Goal: Task Accomplishment & Management: Use online tool/utility

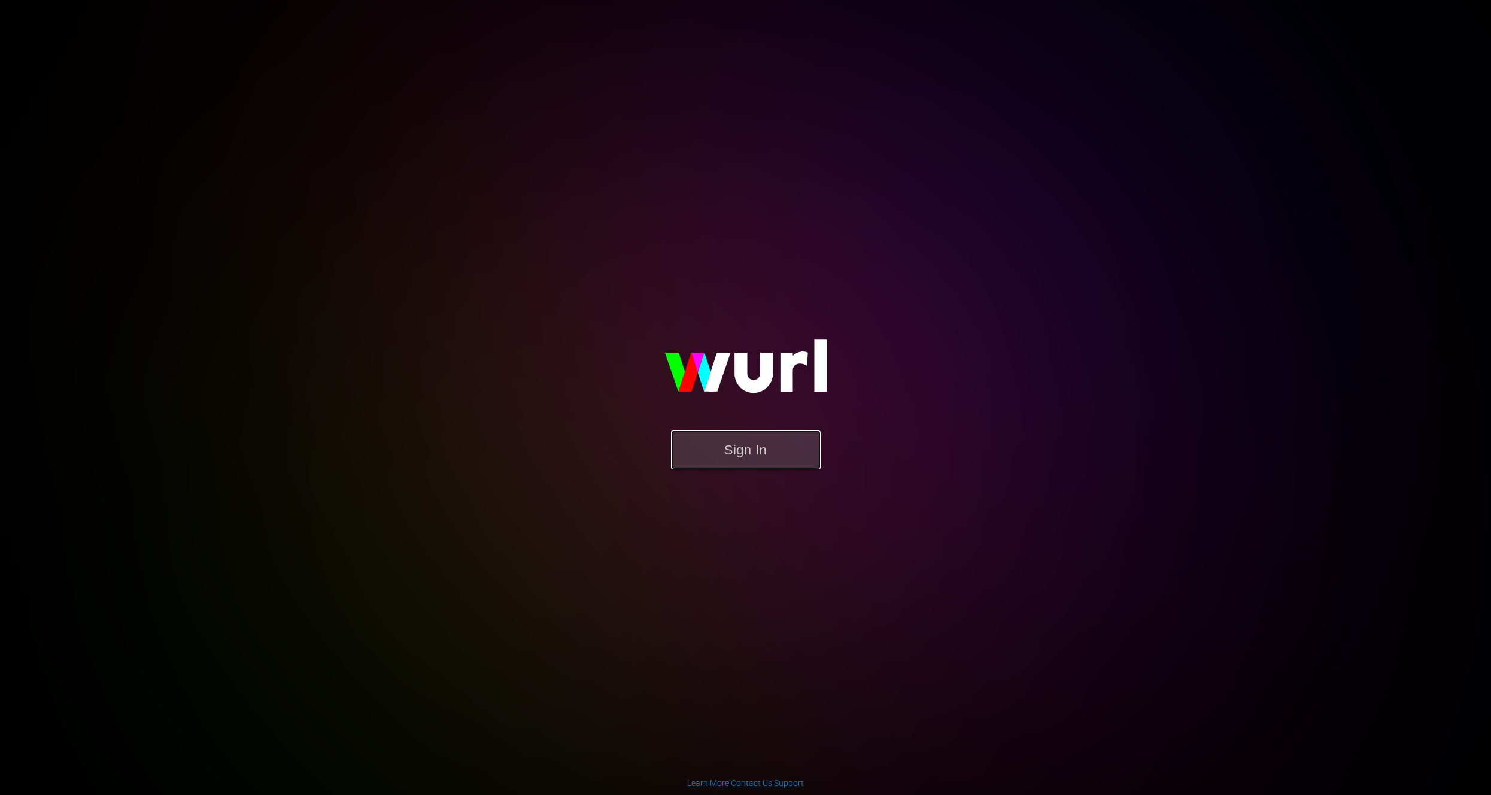
click at [732, 452] on button "Sign In" at bounding box center [746, 449] width 150 height 39
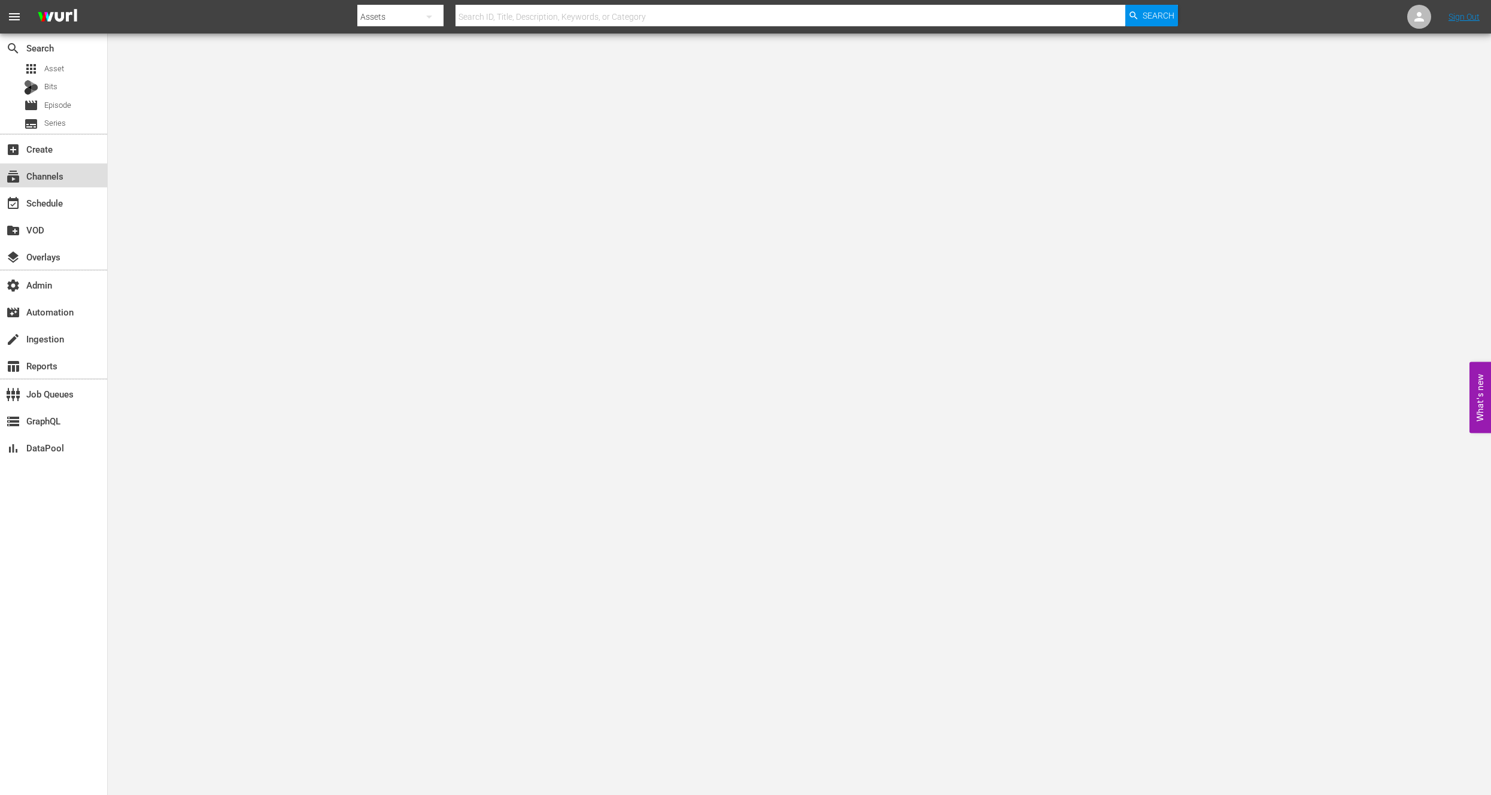
click at [62, 174] on div "subscriptions Channels" at bounding box center [33, 174] width 67 height 11
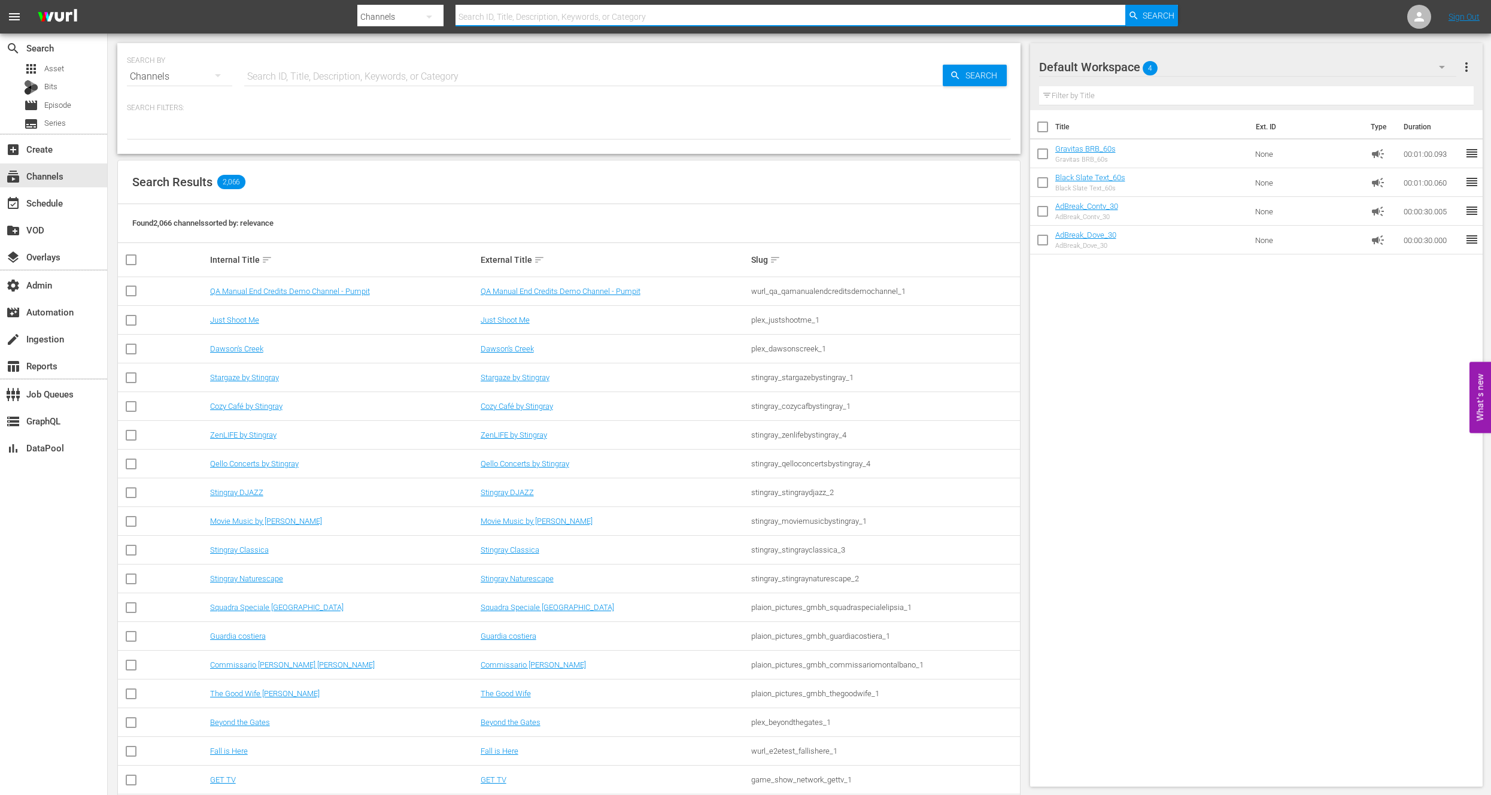
click at [507, 16] on input "text" at bounding box center [789, 16] width 669 height 29
type input "ifc"
click at [397, 63] on input "text" at bounding box center [593, 76] width 698 height 29
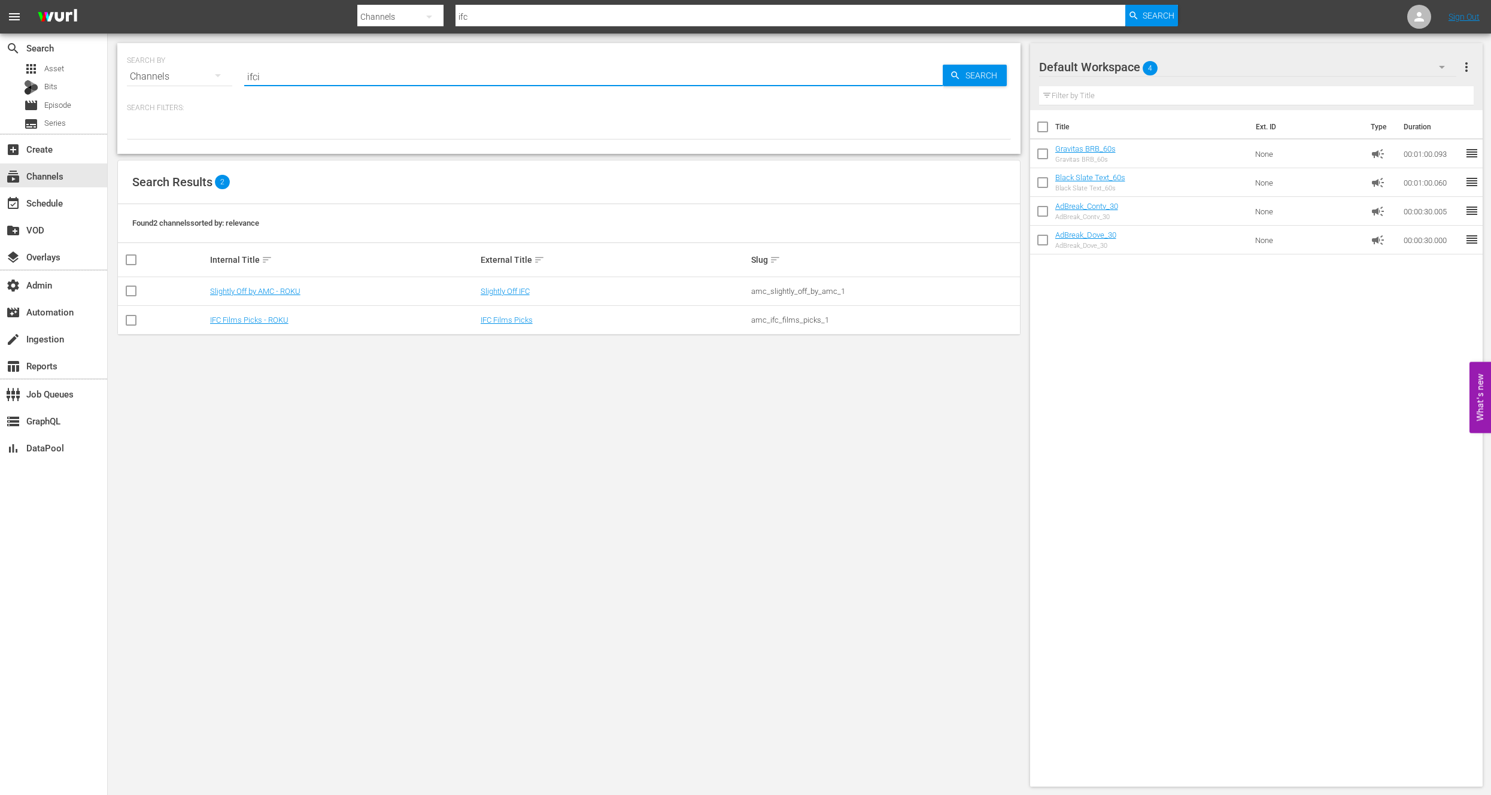
type input "ifc"
click at [294, 79] on input "ifc" at bounding box center [593, 76] width 698 height 29
click at [272, 320] on link "IFC Films Picks - ROKU" at bounding box center [249, 319] width 78 height 9
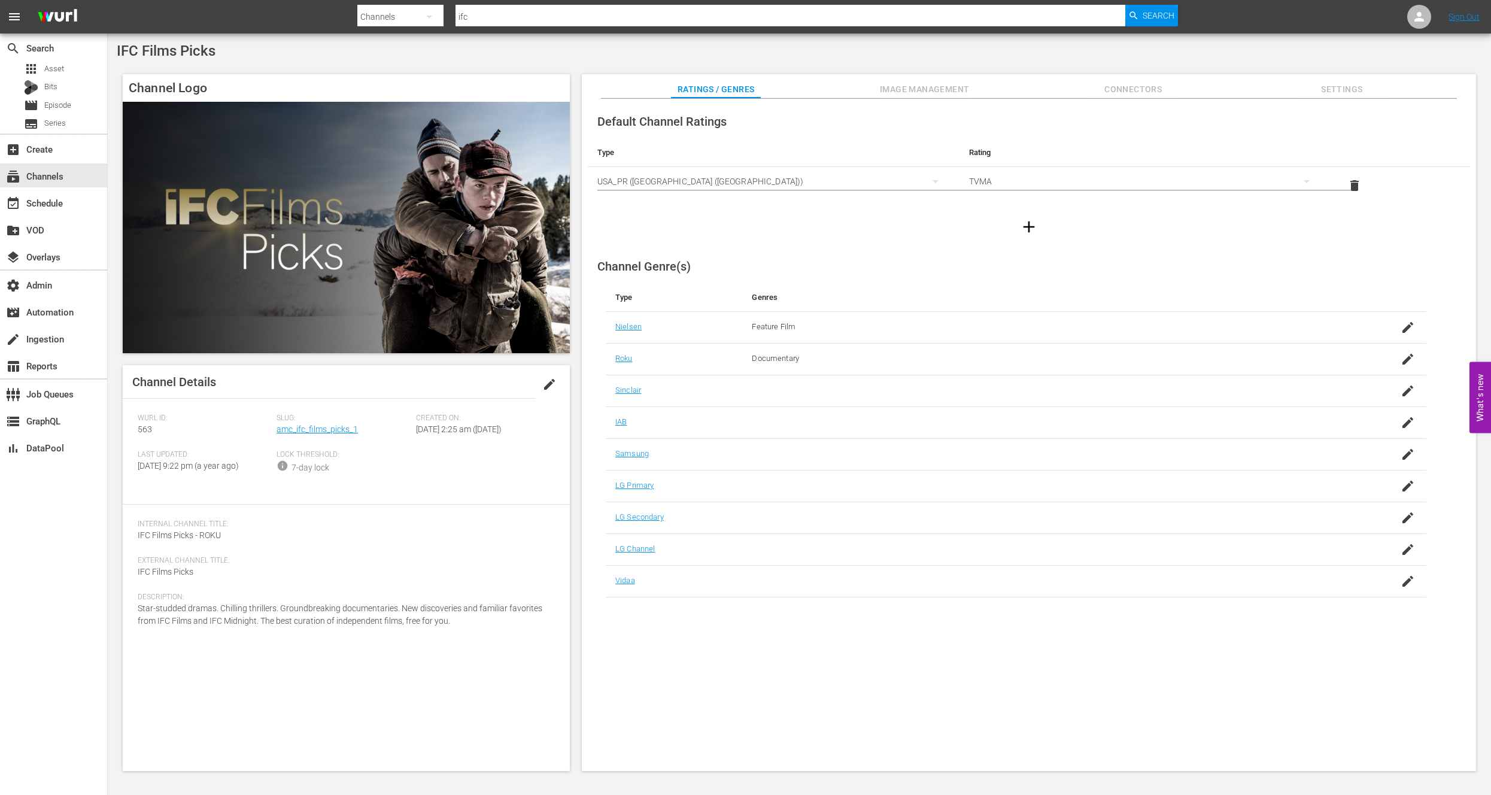
click at [1147, 89] on span "Connectors" at bounding box center [1133, 89] width 90 height 15
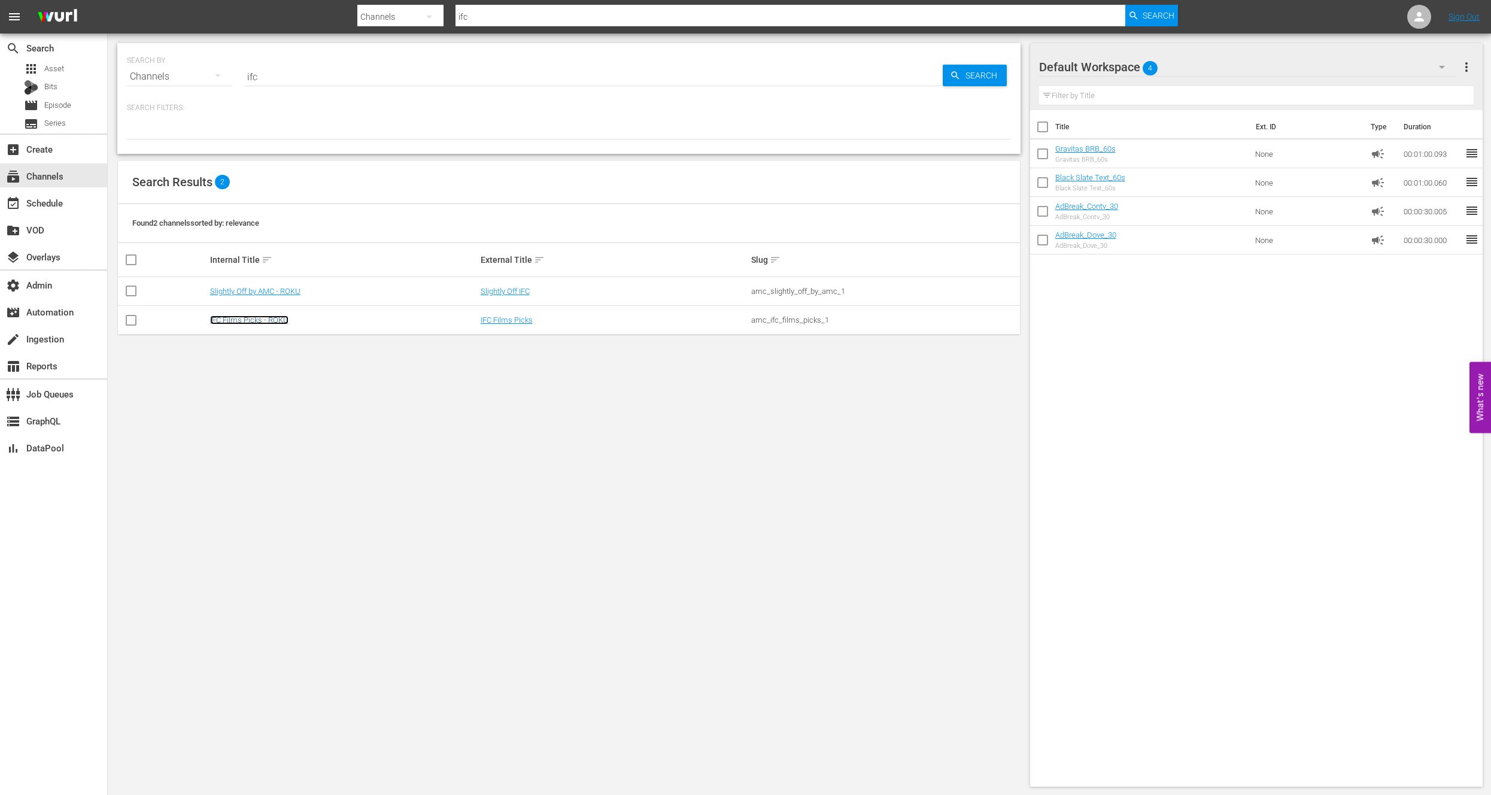
click at [225, 322] on link "IFC Films Picks - ROKU" at bounding box center [249, 319] width 78 height 9
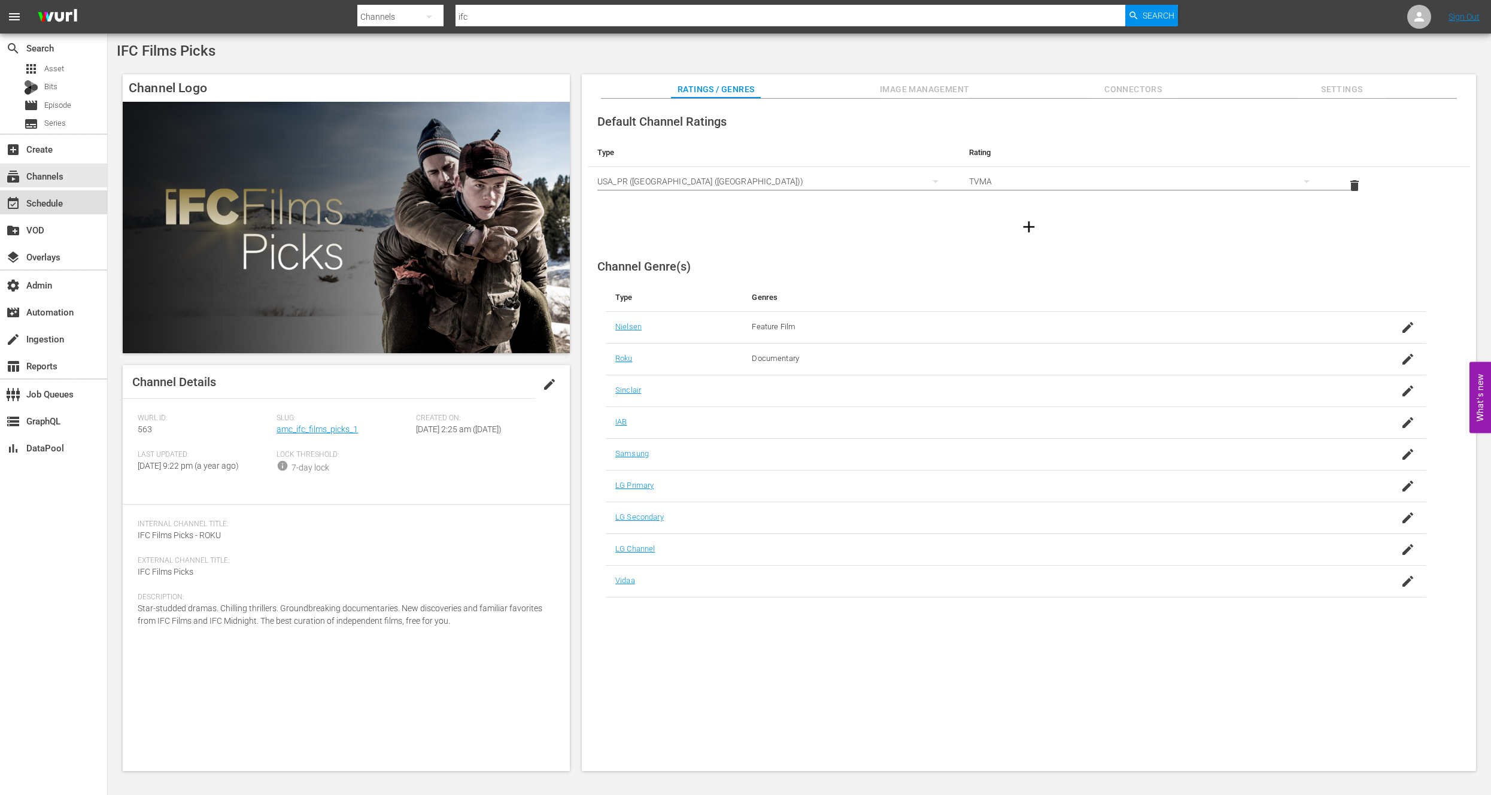
click at [75, 210] on div "event_available Schedule" at bounding box center [53, 202] width 107 height 24
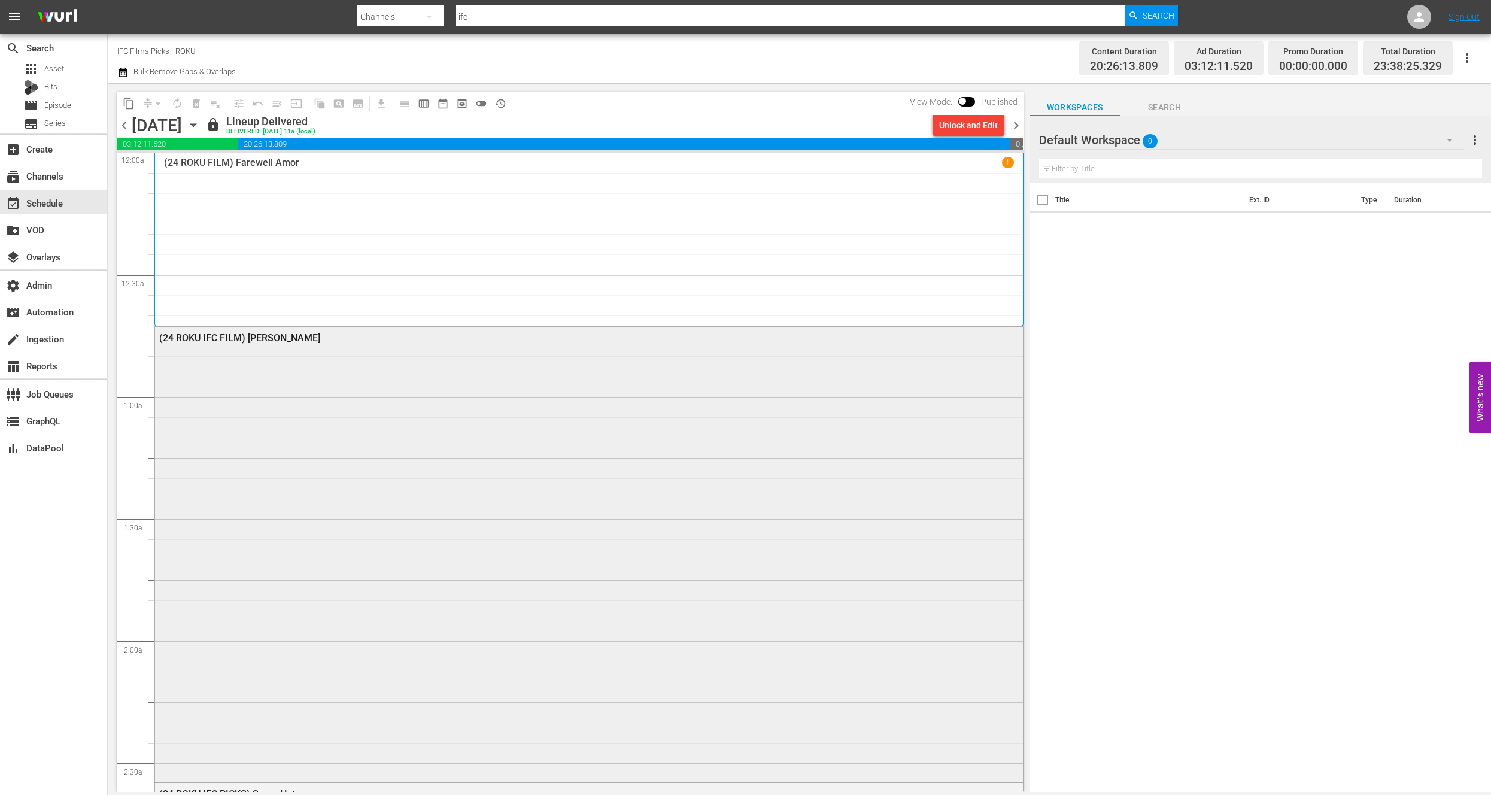
click at [372, 388] on div "(24 ROKU IFC FILM) [PERSON_NAME]" at bounding box center [589, 553] width 868 height 452
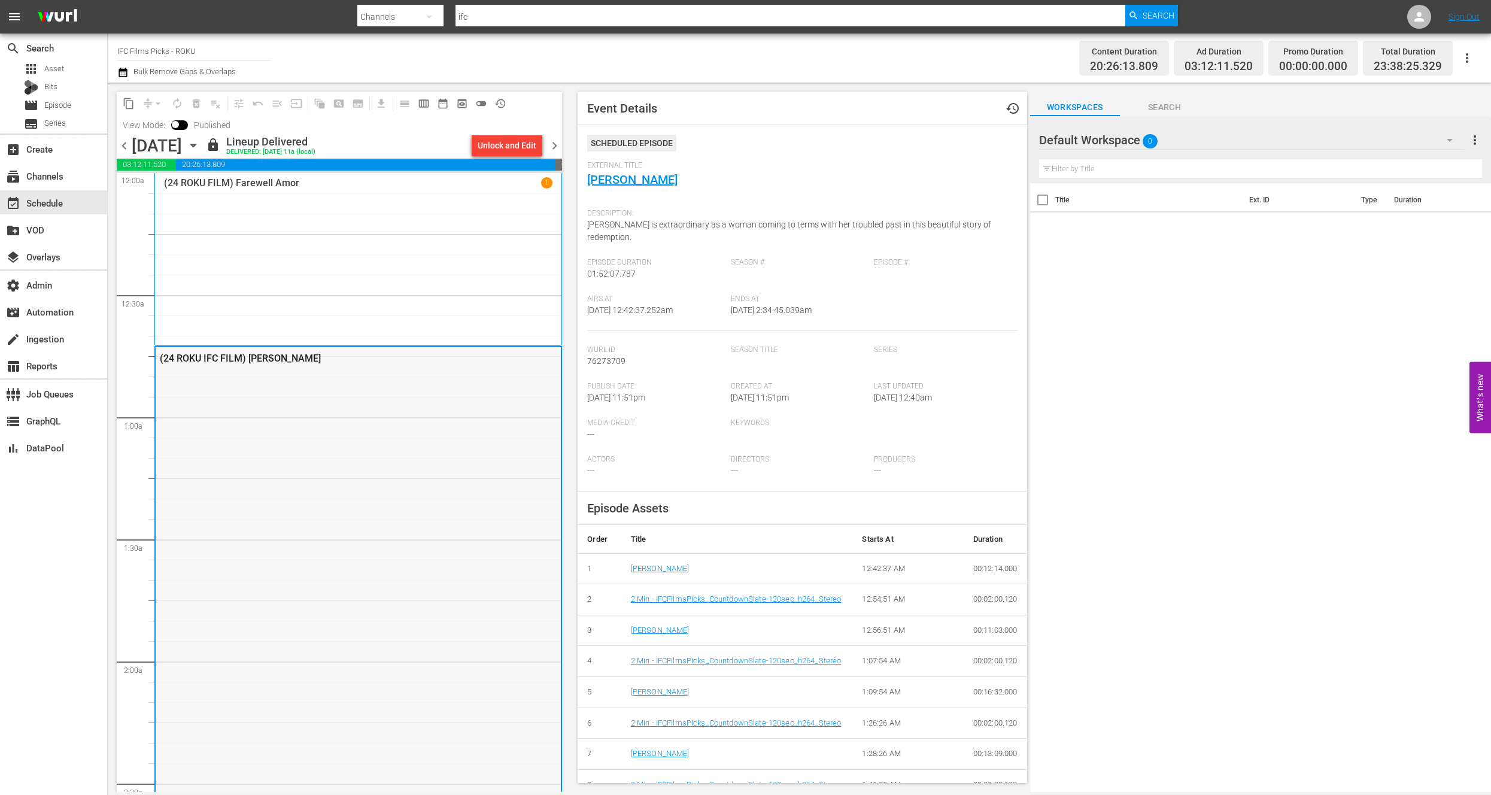
click at [222, 358] on div "(24 ROKU IFC FILM) [PERSON_NAME]" at bounding box center [327, 357] width 335 height 11
click at [335, 205] on div "(24 ROKU FILM) Farewell Amor 1" at bounding box center [358, 259] width 388 height 165
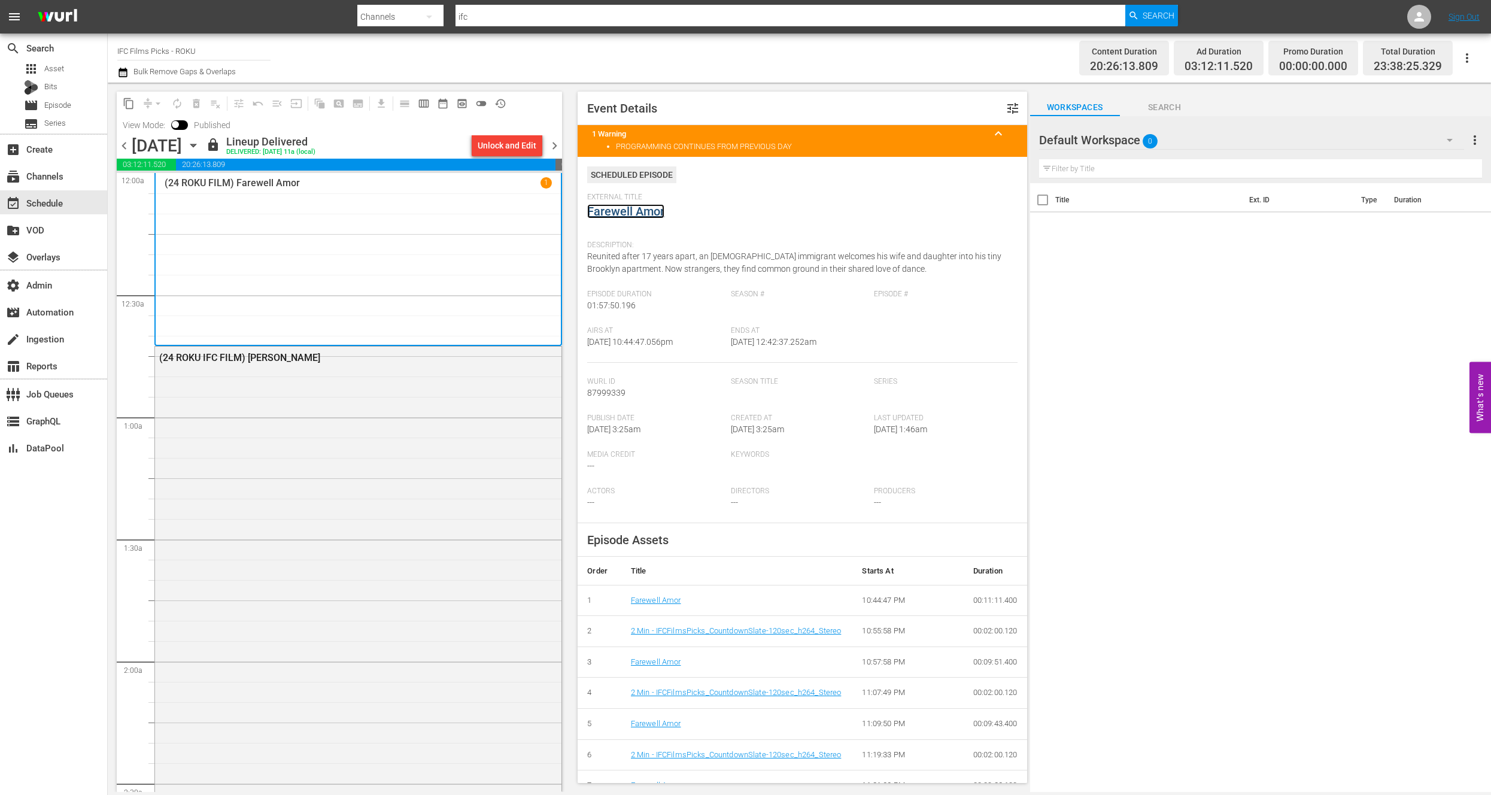
click at [621, 211] on link "Farewell Amor" at bounding box center [625, 211] width 77 height 14
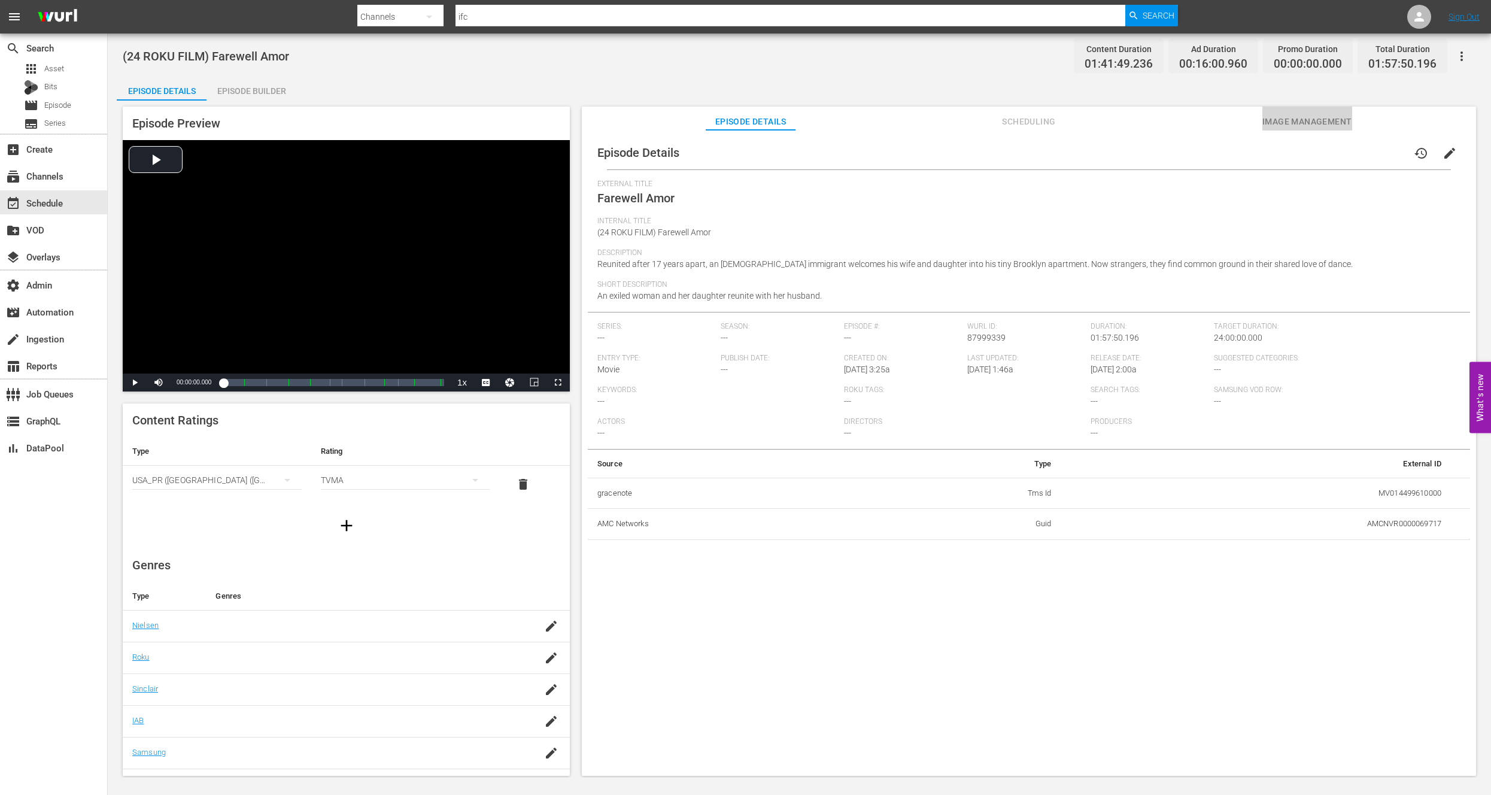
click at [1284, 118] on span "Image Management" at bounding box center [1307, 121] width 90 height 15
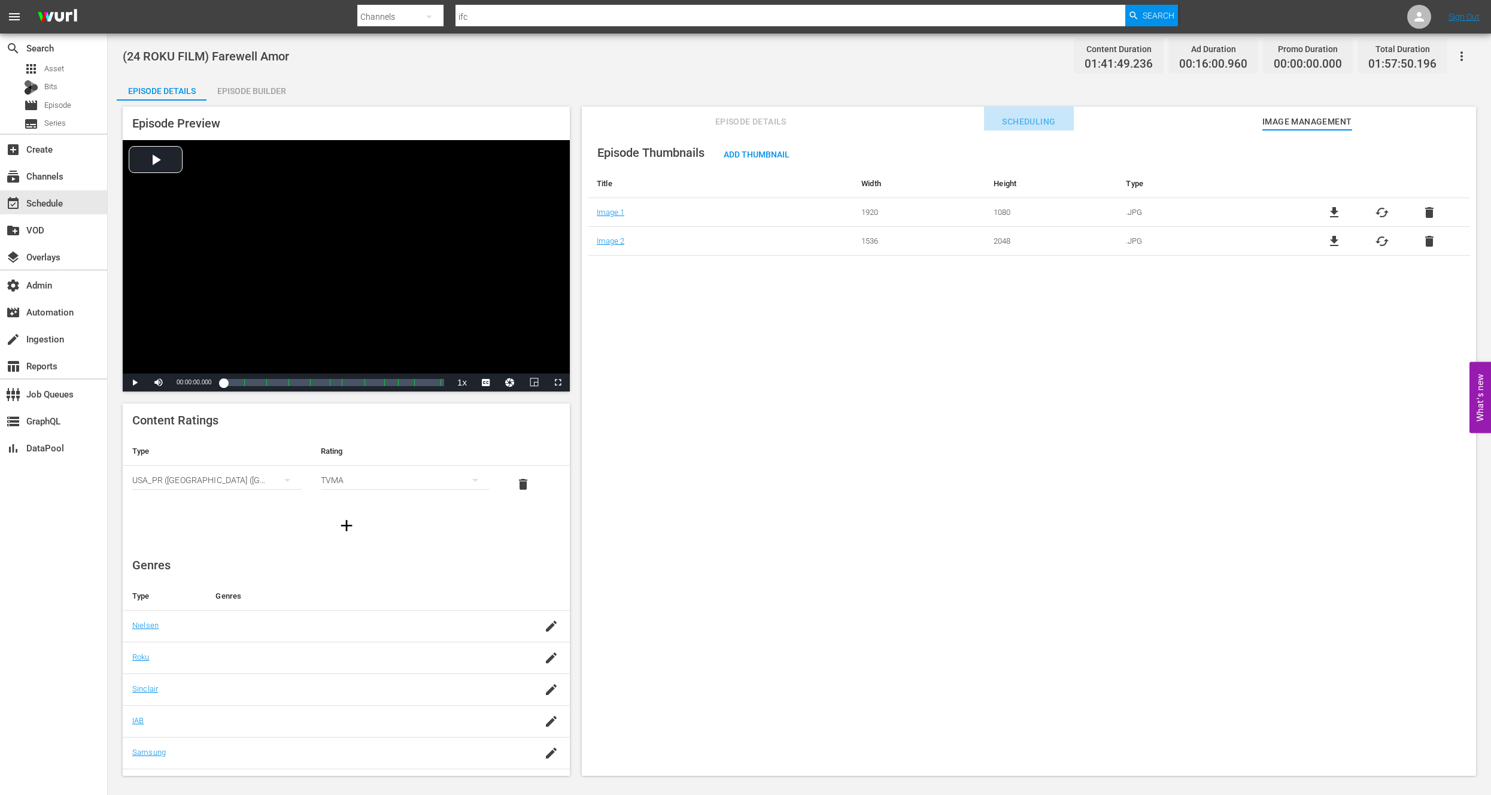
click at [1043, 121] on span "Scheduling" at bounding box center [1029, 121] width 90 height 15
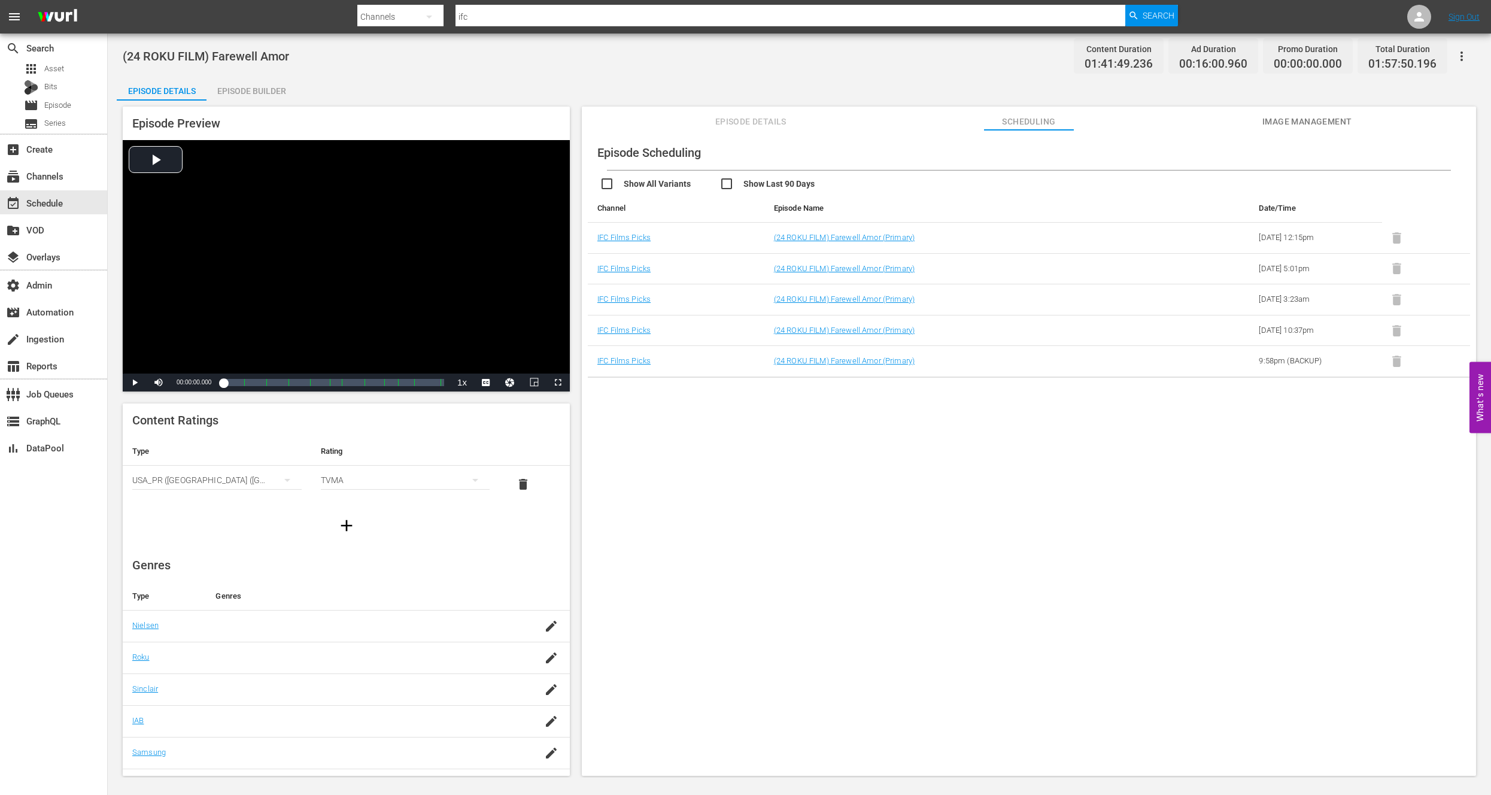
click at [730, 114] on span "Episode Details" at bounding box center [751, 121] width 90 height 15
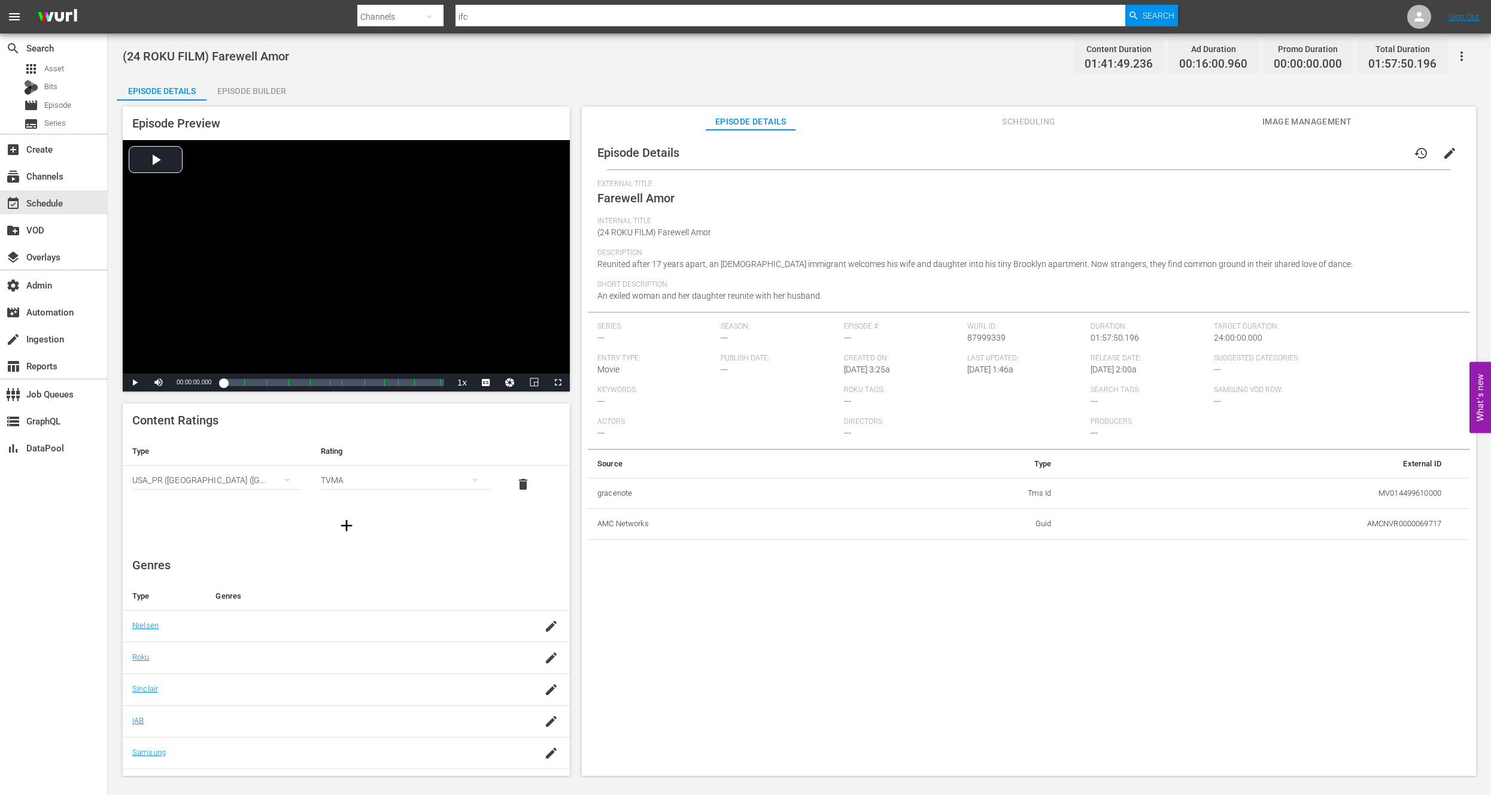
click at [805, 241] on div "Internal Title (24 ROKU FILM) Farewell Amor" at bounding box center [1028, 233] width 863 height 32
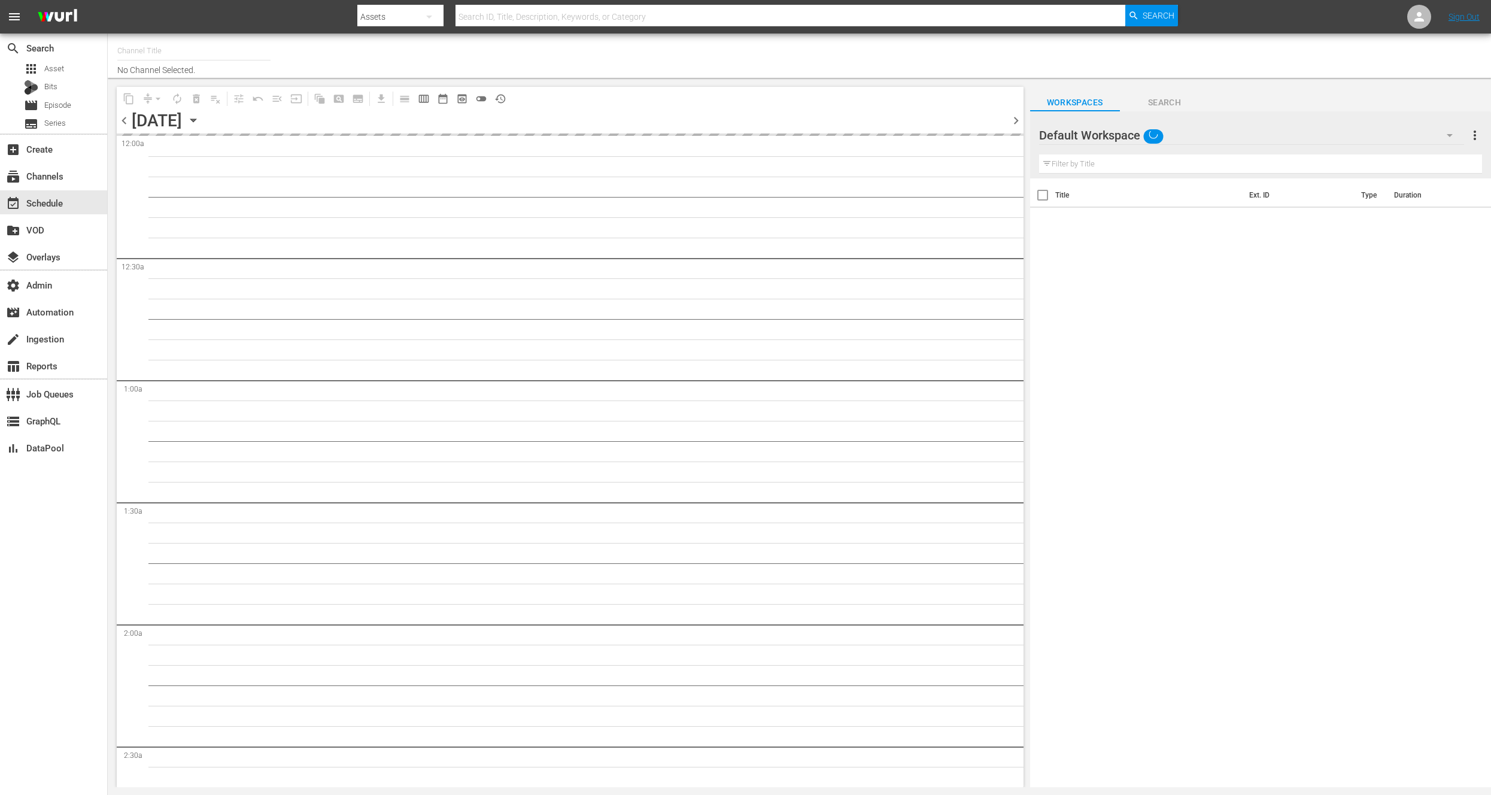
type input "IFC Films Picks - ROKU (563)"
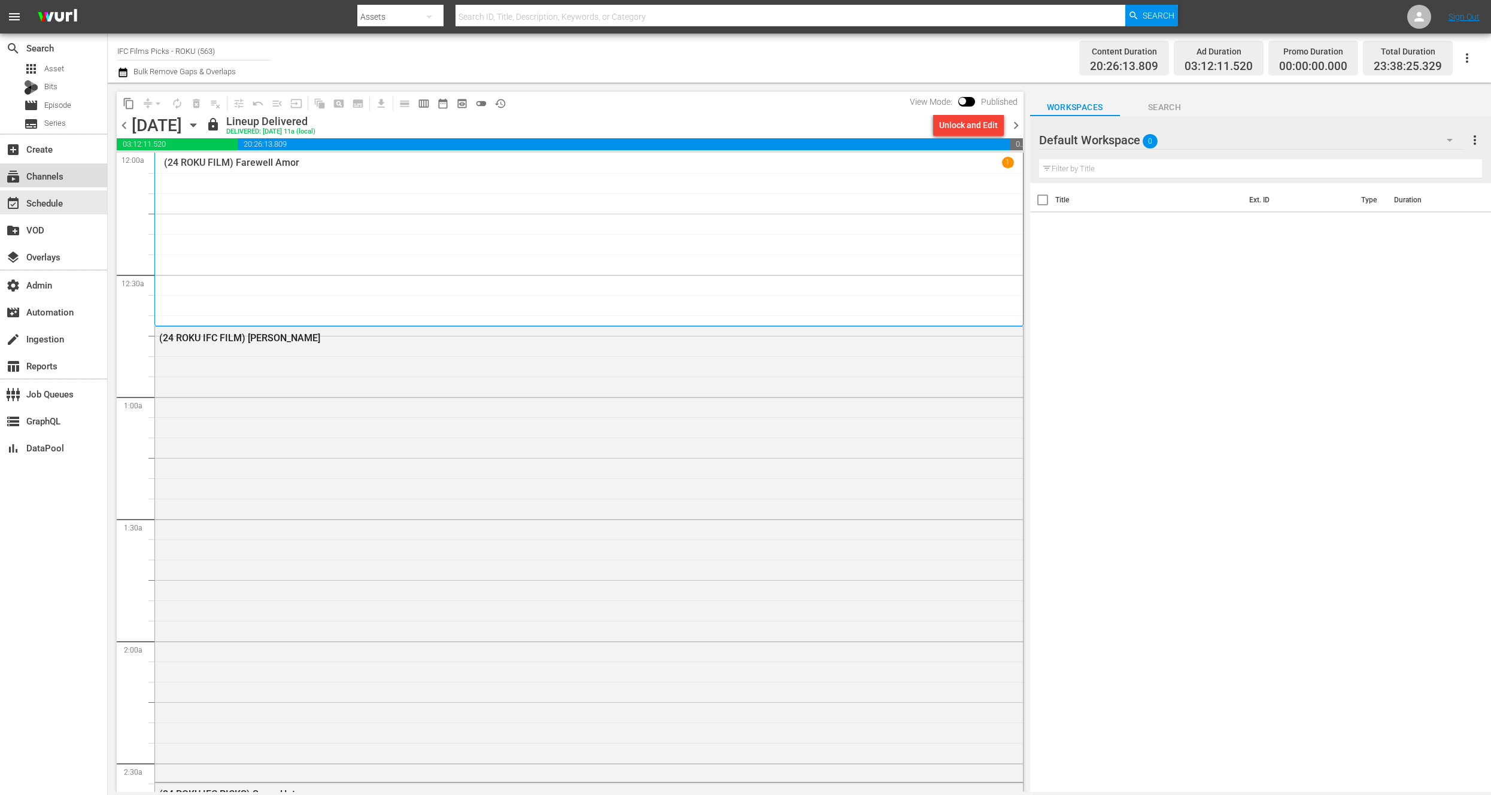
click at [53, 174] on div "subscriptions Channels" at bounding box center [33, 174] width 67 height 11
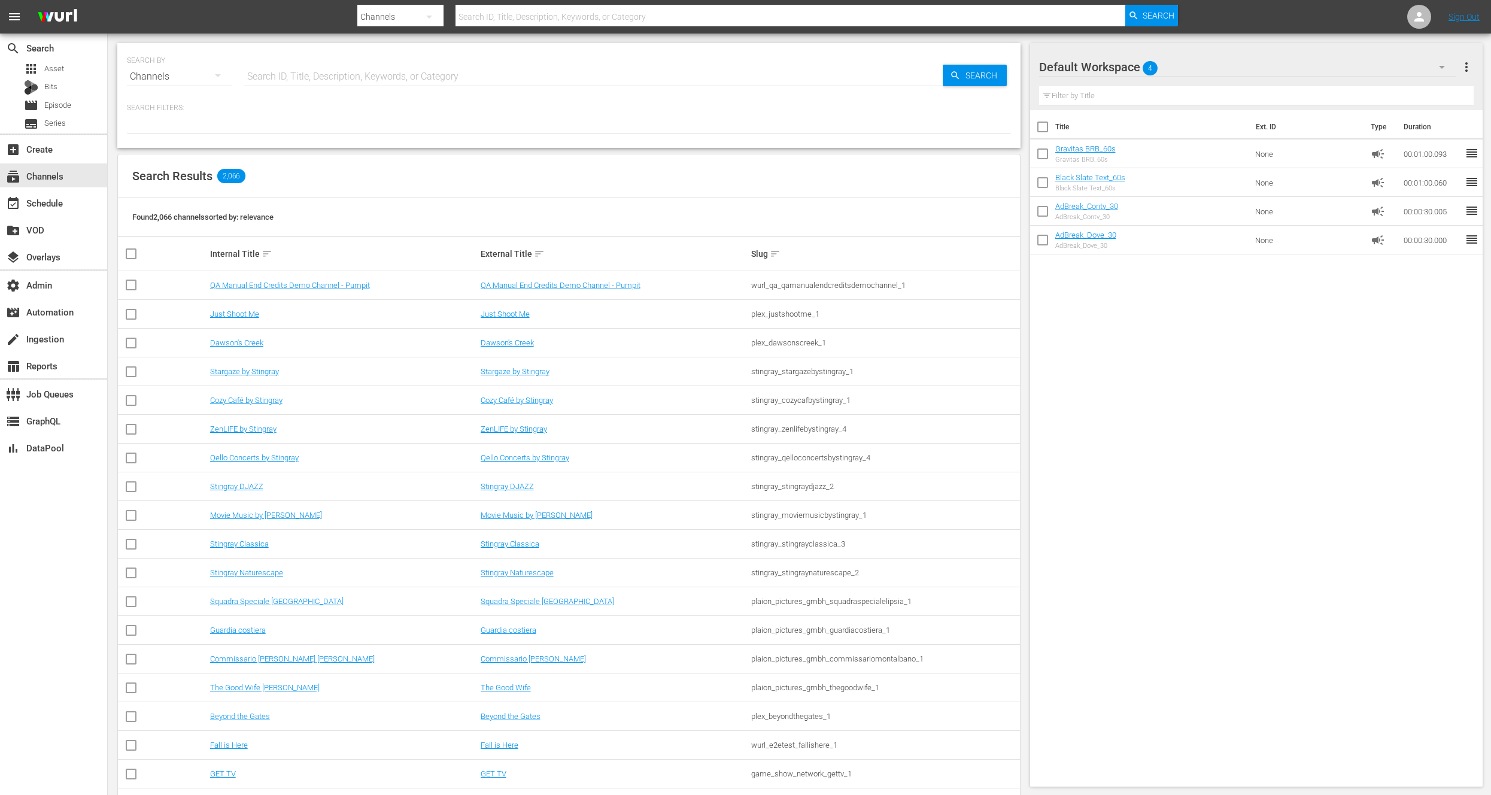
click at [269, 73] on input "text" at bounding box center [593, 76] width 698 height 29
type input "ifc"
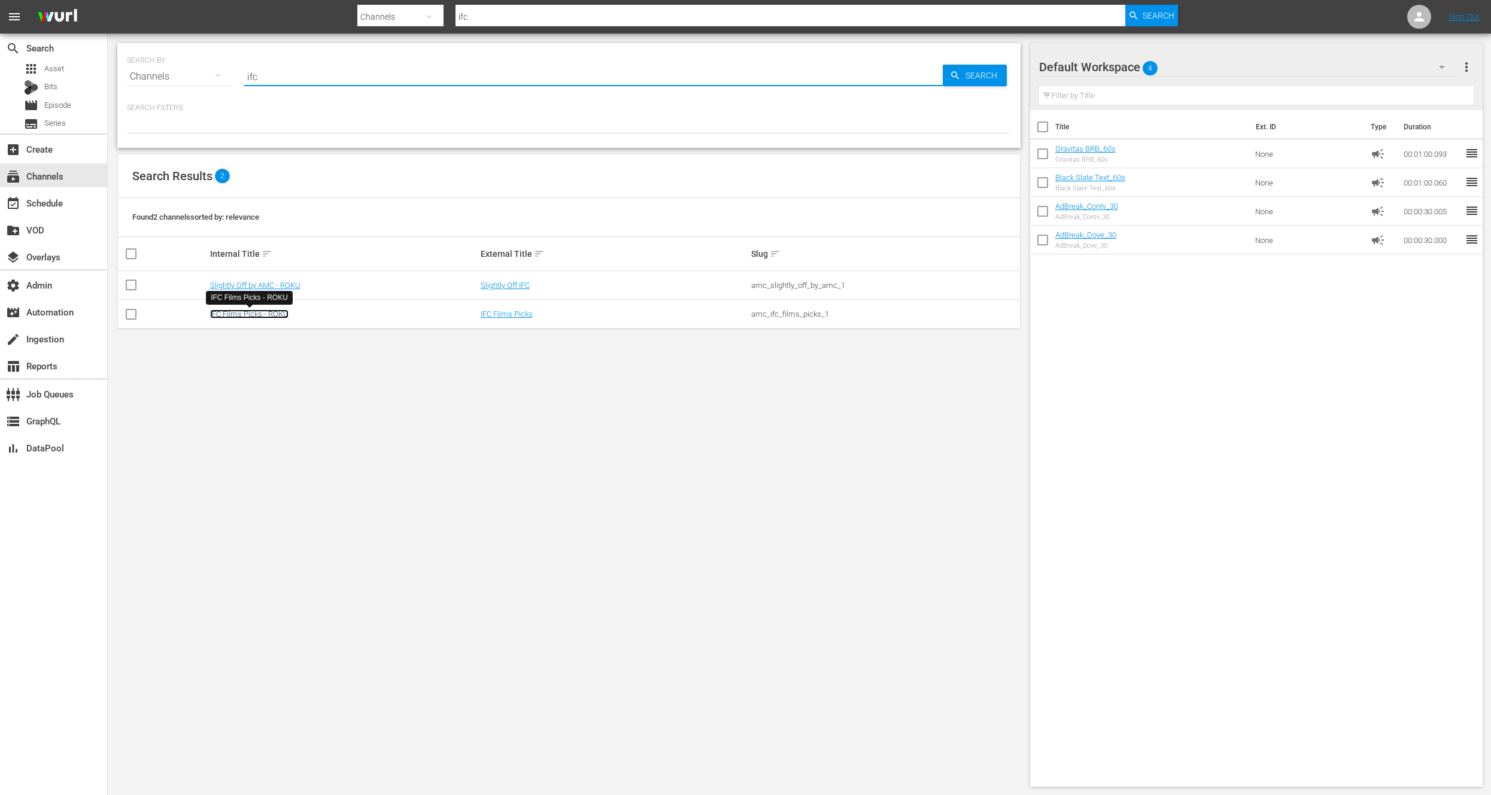
click at [265, 309] on link "IFC Films Picks - ROKU" at bounding box center [249, 313] width 78 height 9
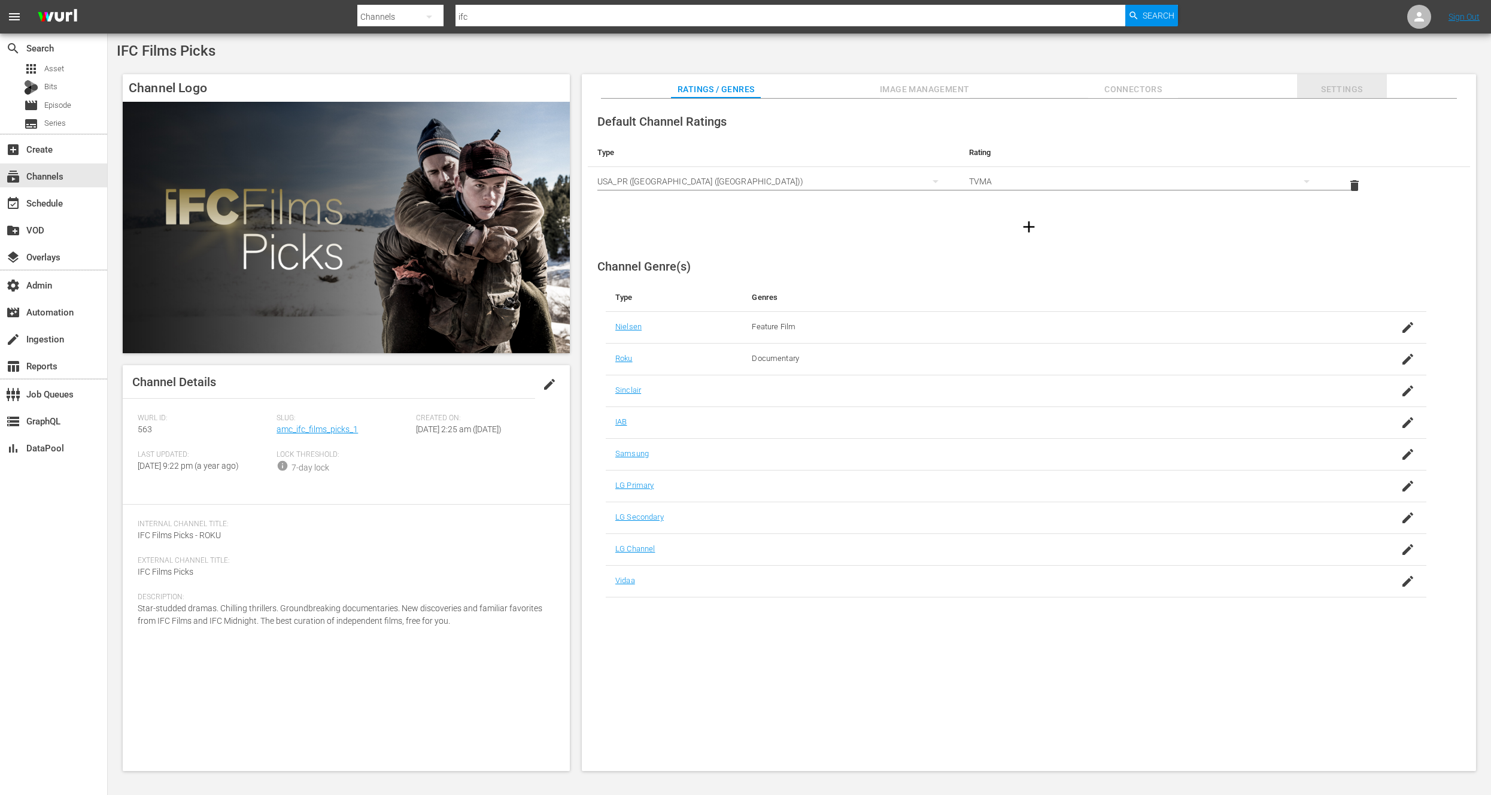
click at [1303, 78] on button "Settings" at bounding box center [1342, 86] width 90 height 24
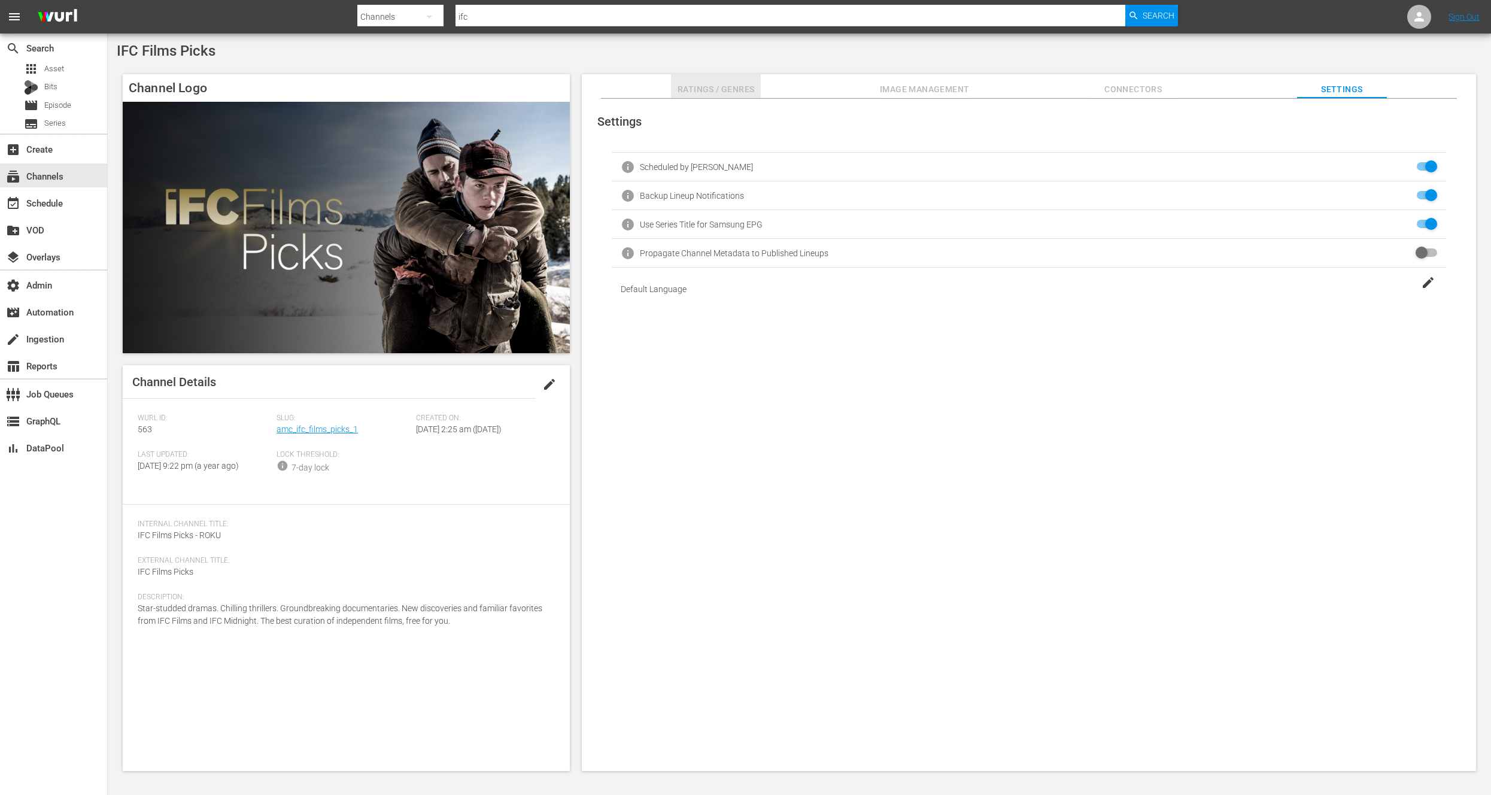
click at [720, 90] on span "Ratings / Genres" at bounding box center [716, 89] width 90 height 15
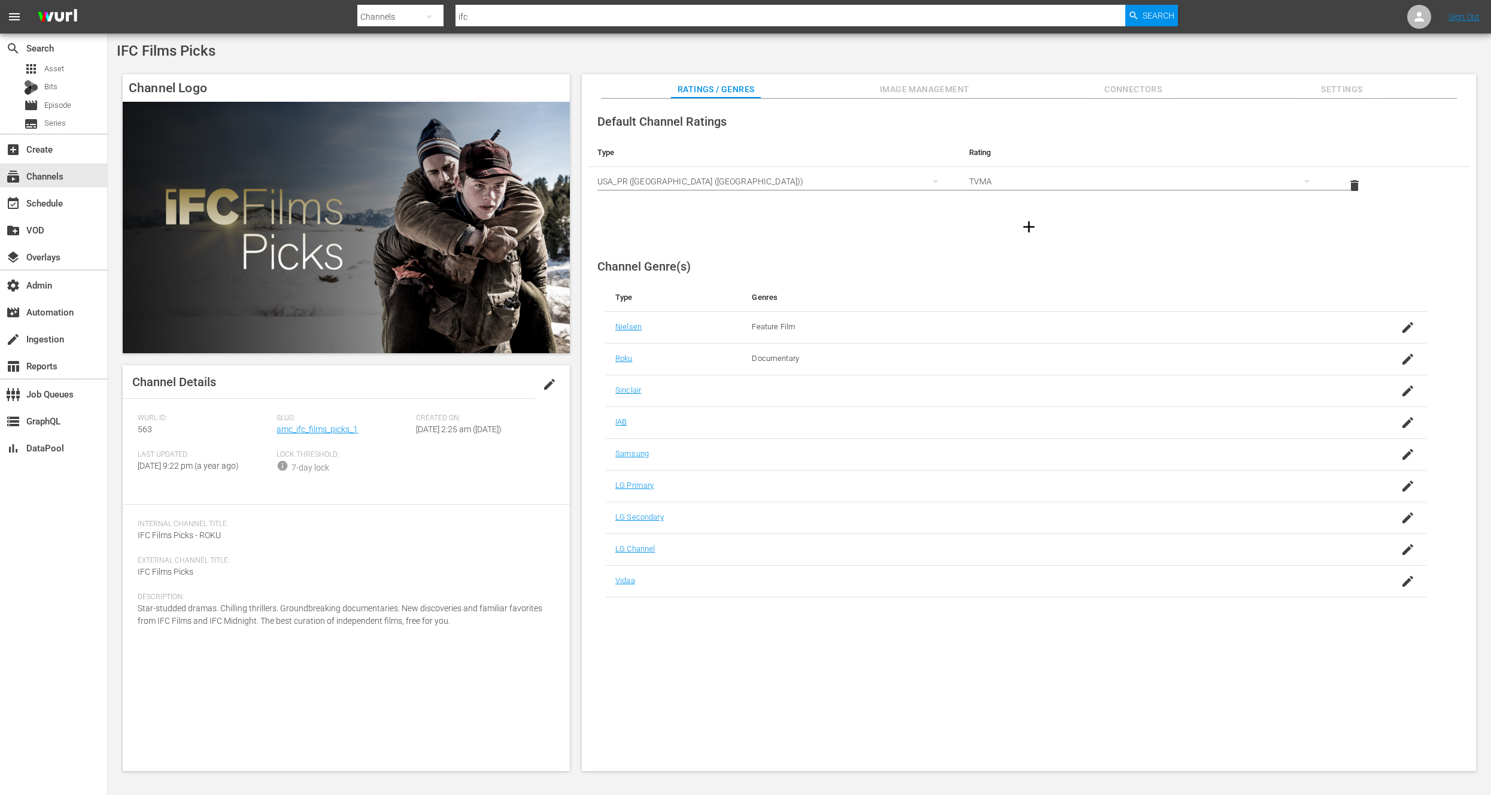
click at [861, 90] on div "Ratings / Genres Image Management Connectors Settings" at bounding box center [1029, 86] width 834 height 24
click at [903, 87] on span "Image Management" at bounding box center [925, 89] width 90 height 15
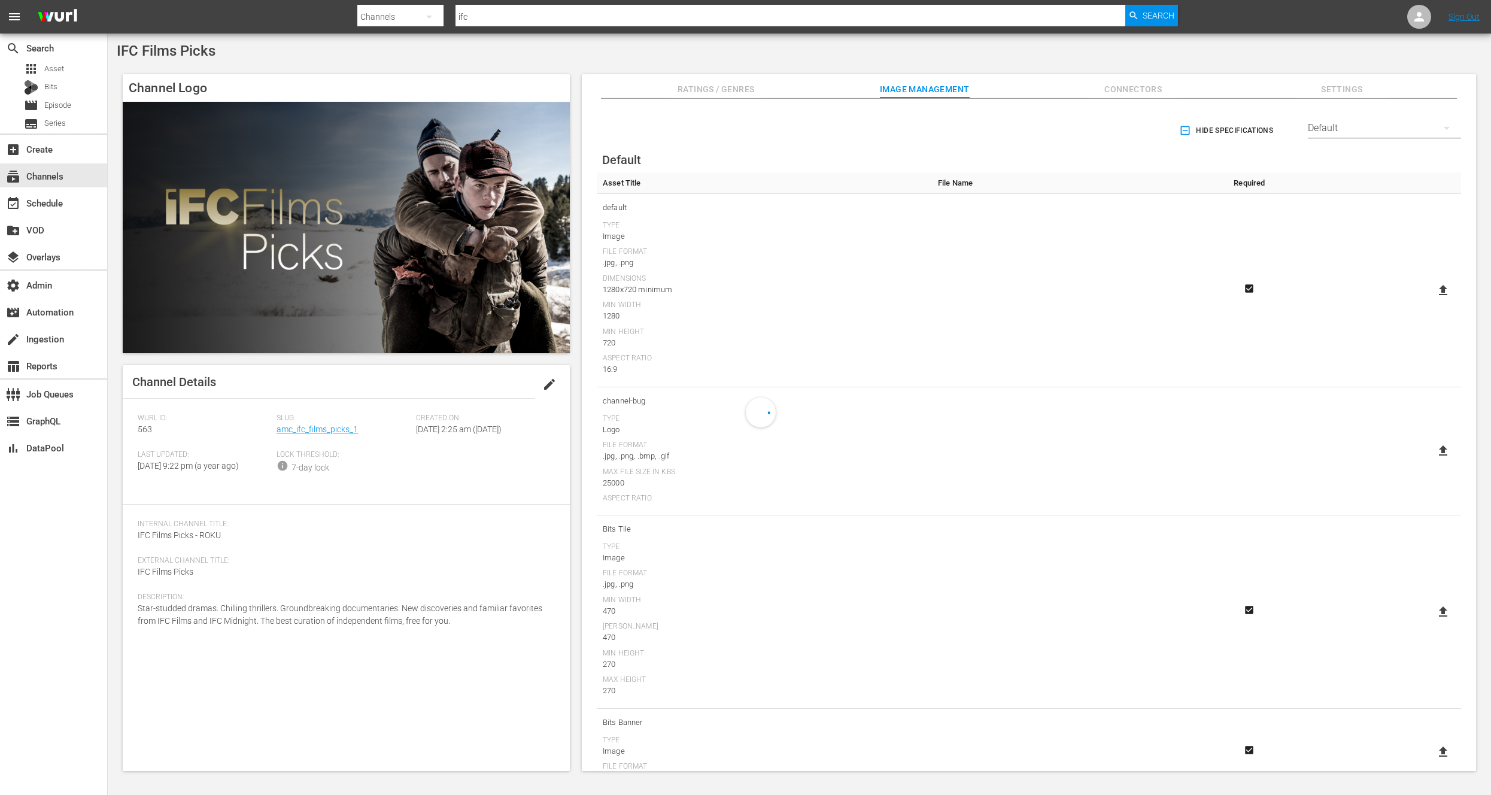
click at [1135, 91] on span "Connectors" at bounding box center [1133, 89] width 90 height 15
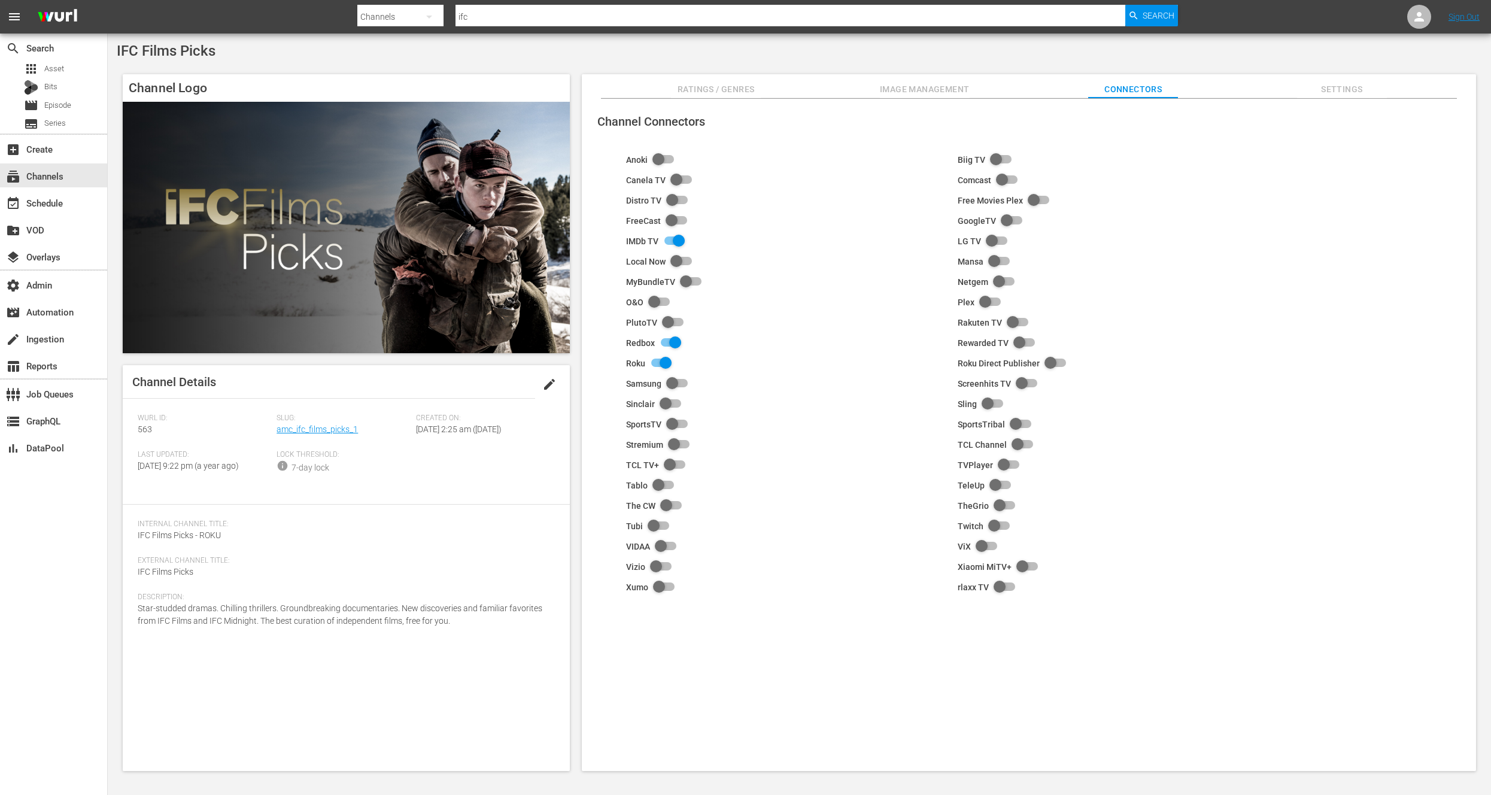
drag, startPoint x: 1354, startPoint y: 90, endPoint x: 1344, endPoint y: 90, distance: 10.2
click at [1354, 90] on span "Settings" at bounding box center [1342, 89] width 90 height 15
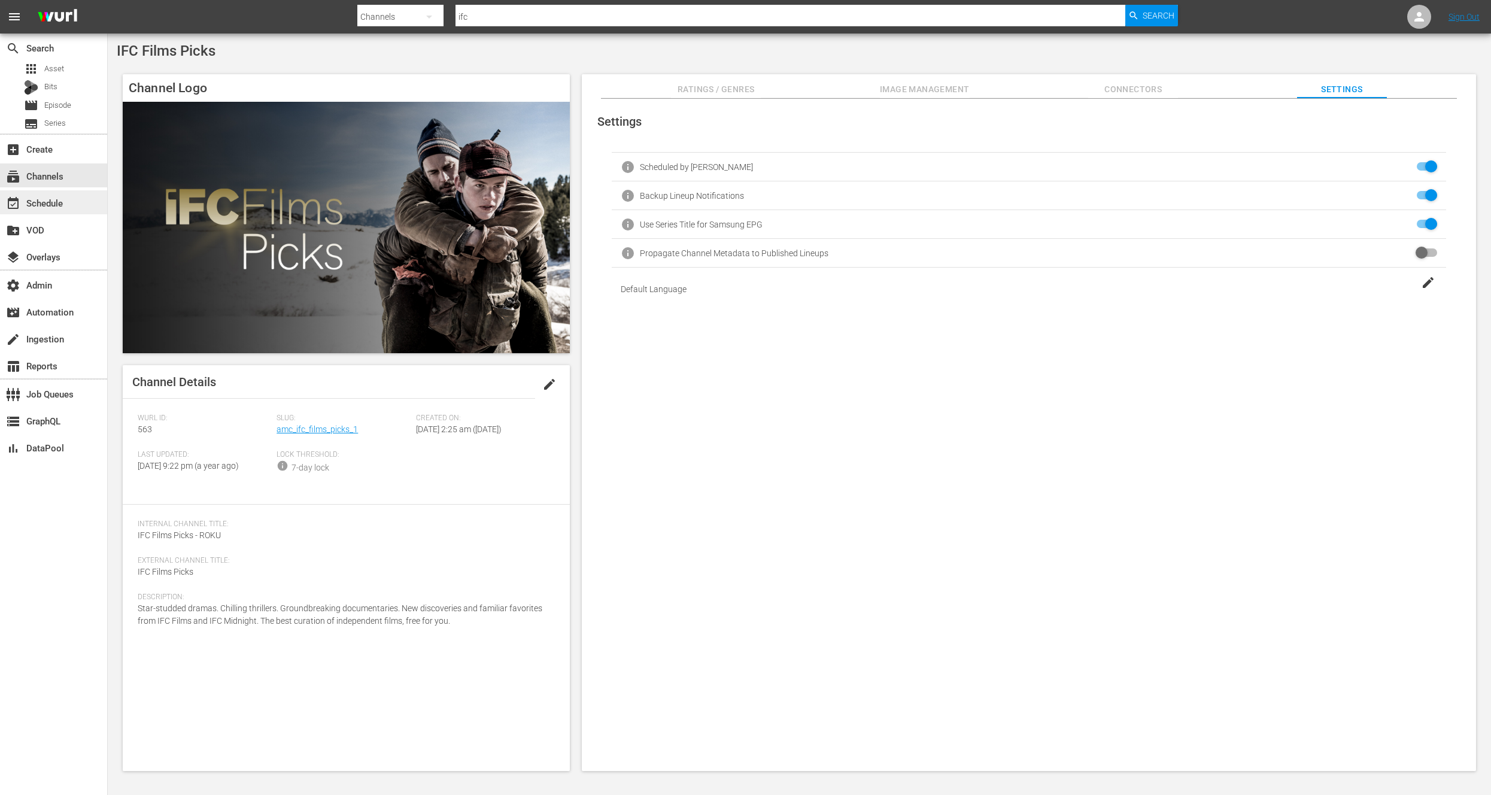
click at [53, 203] on div "event_available Schedule" at bounding box center [33, 201] width 67 height 11
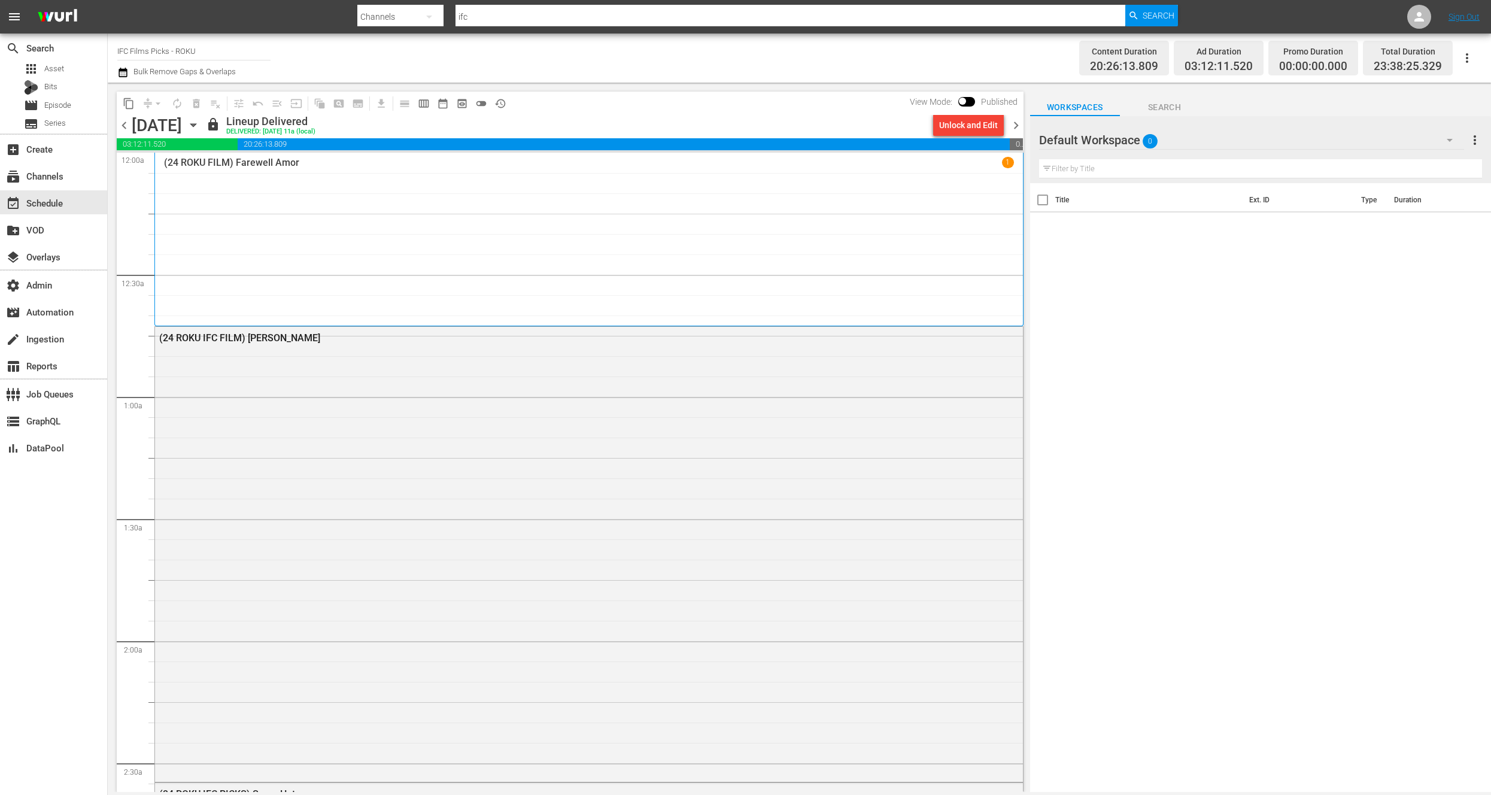
click at [188, 308] on div "(24 ROKU FILM) Farewell Amor 1" at bounding box center [589, 239] width 850 height 165
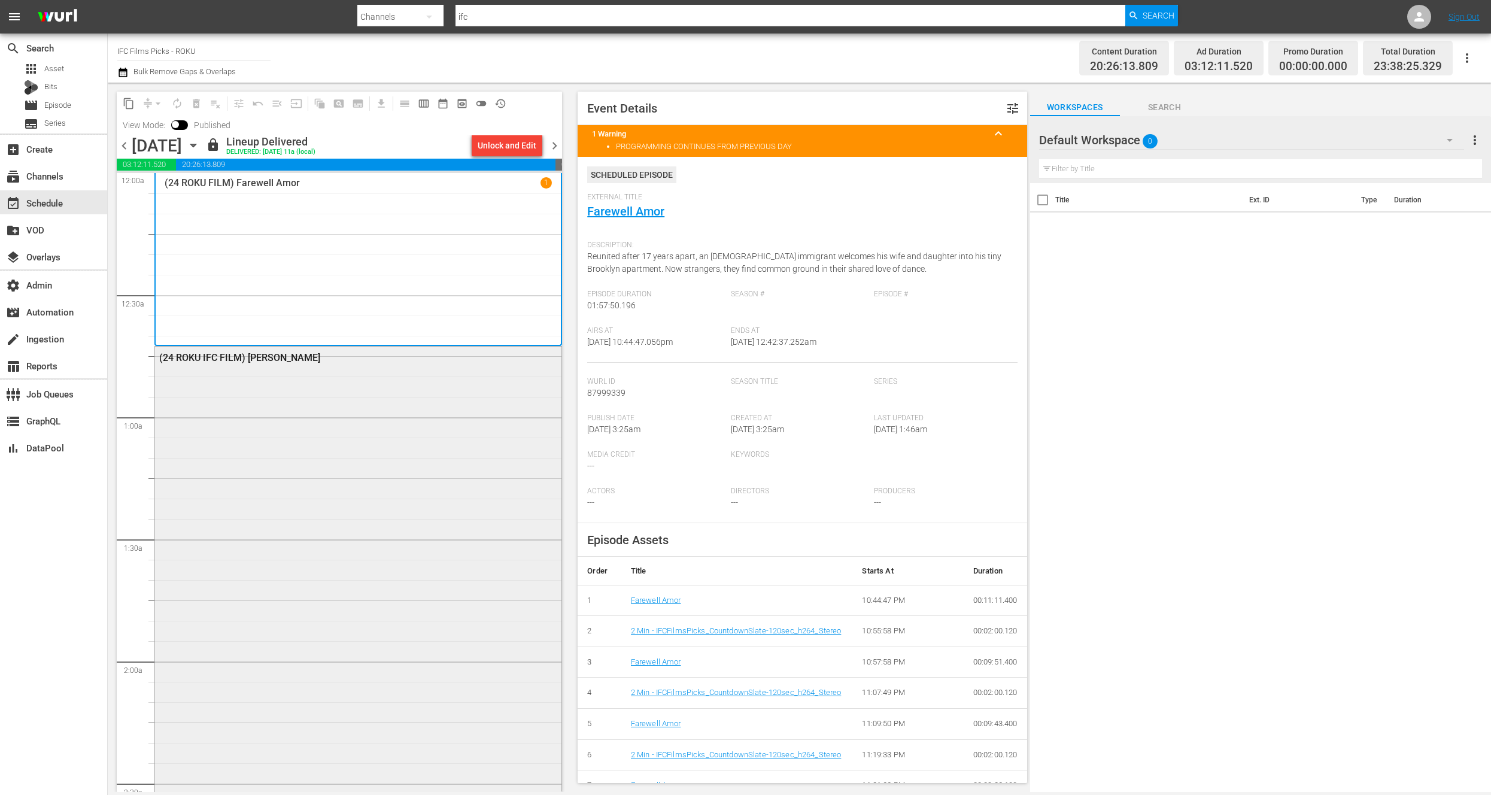
click at [215, 397] on div "(24 ROKU IFC FILM) [PERSON_NAME]" at bounding box center [358, 572] width 406 height 452
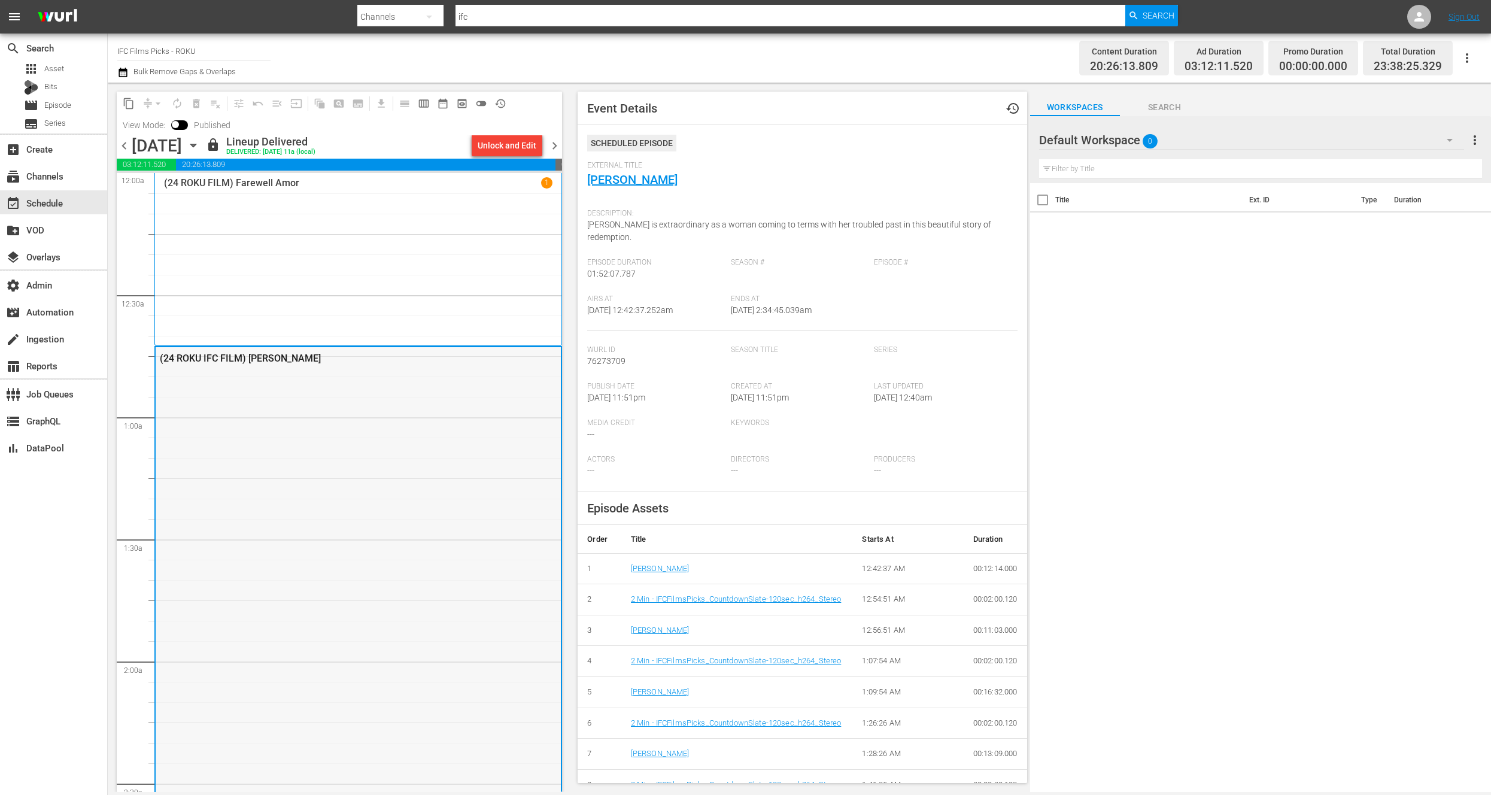
click at [247, 419] on div "(24 ROKU IFC FILM) [PERSON_NAME]" at bounding box center [358, 573] width 405 height 452
click at [327, 281] on div "(24 ROKU FILM) Farewell Amor 1" at bounding box center [358, 259] width 388 height 165
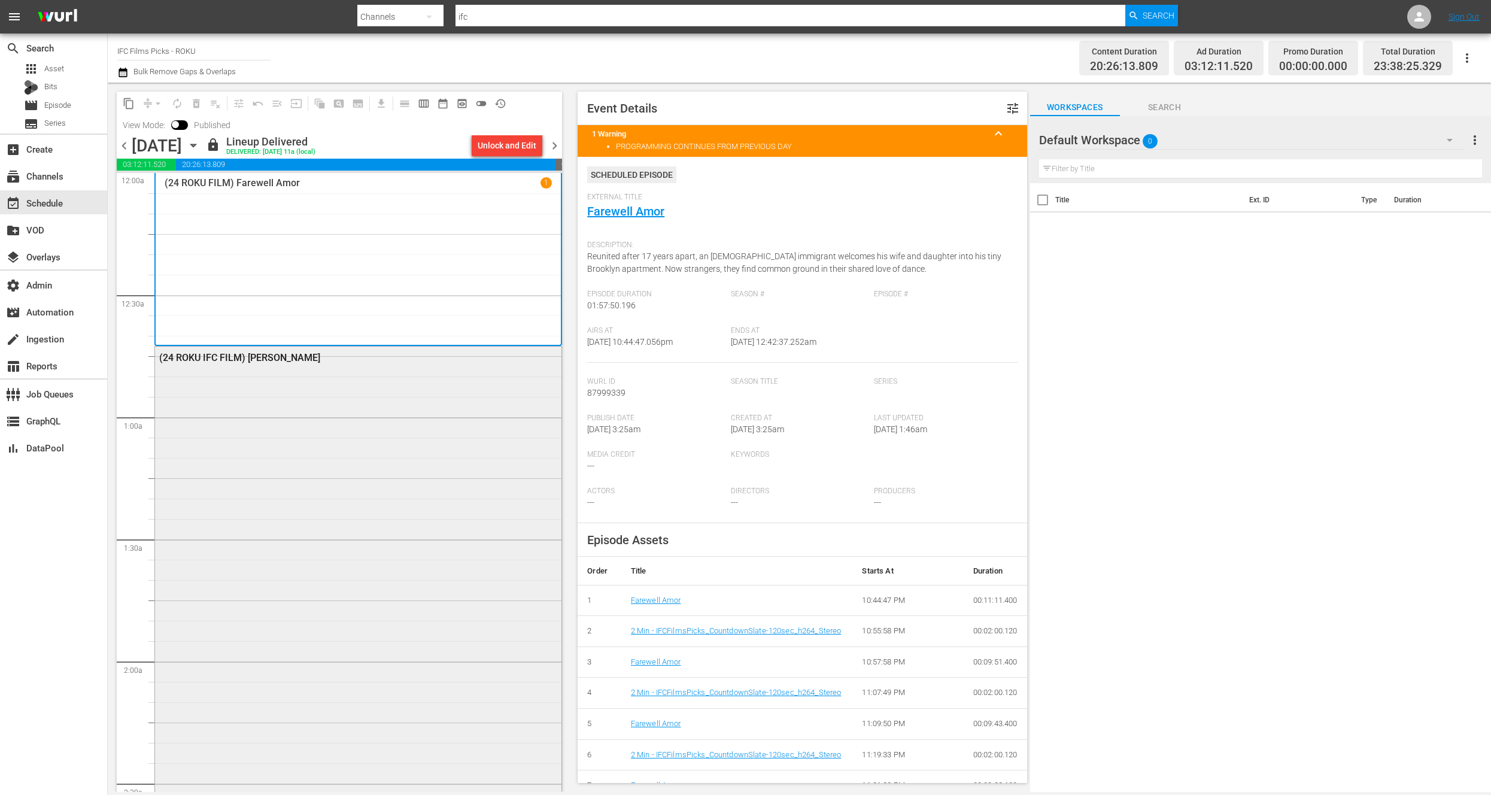
click at [418, 417] on div "(24 ROKU IFC FILM) [PERSON_NAME]" at bounding box center [358, 572] width 406 height 452
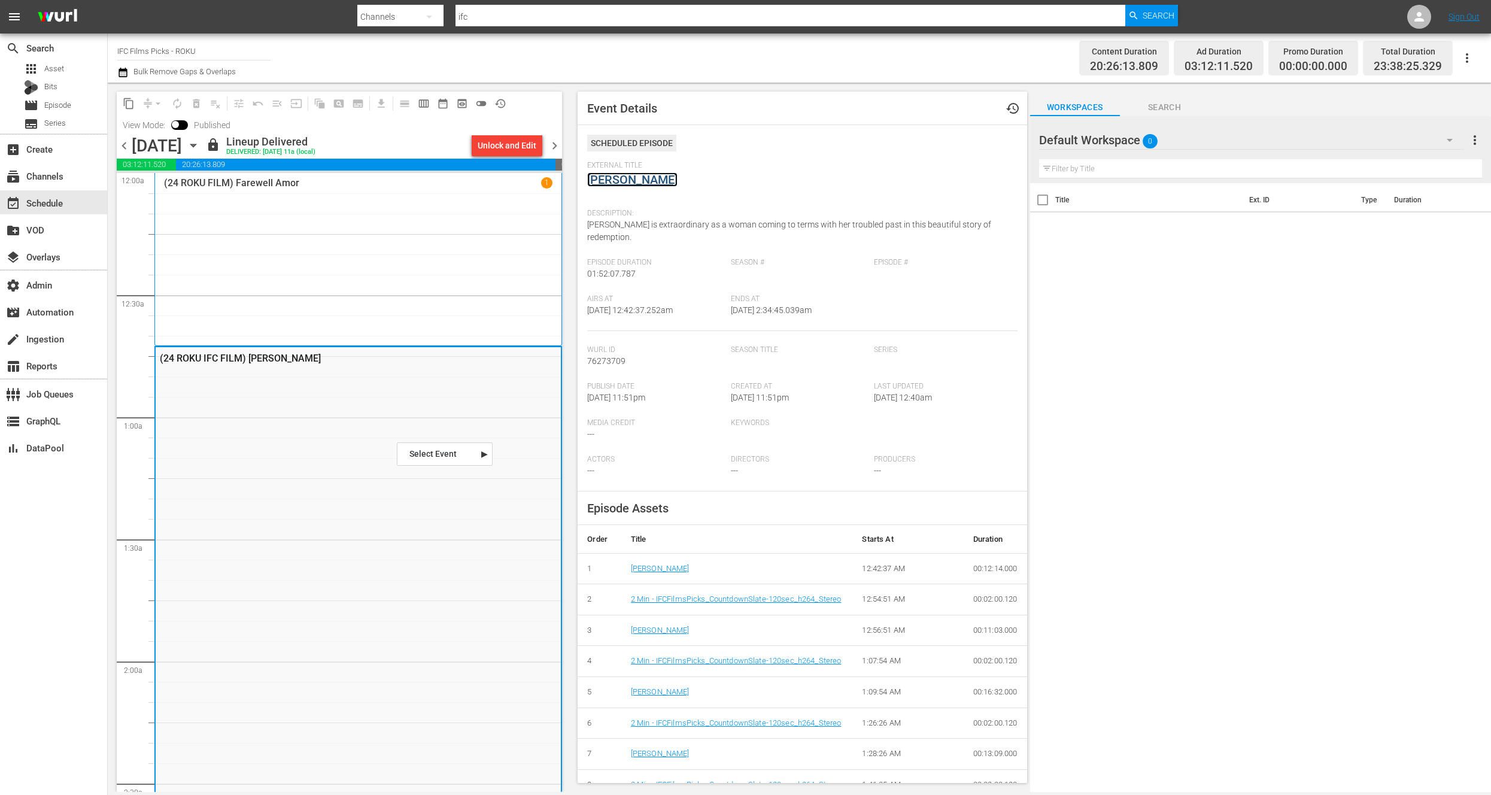
click at [607, 183] on link "[PERSON_NAME]" at bounding box center [632, 179] width 90 height 14
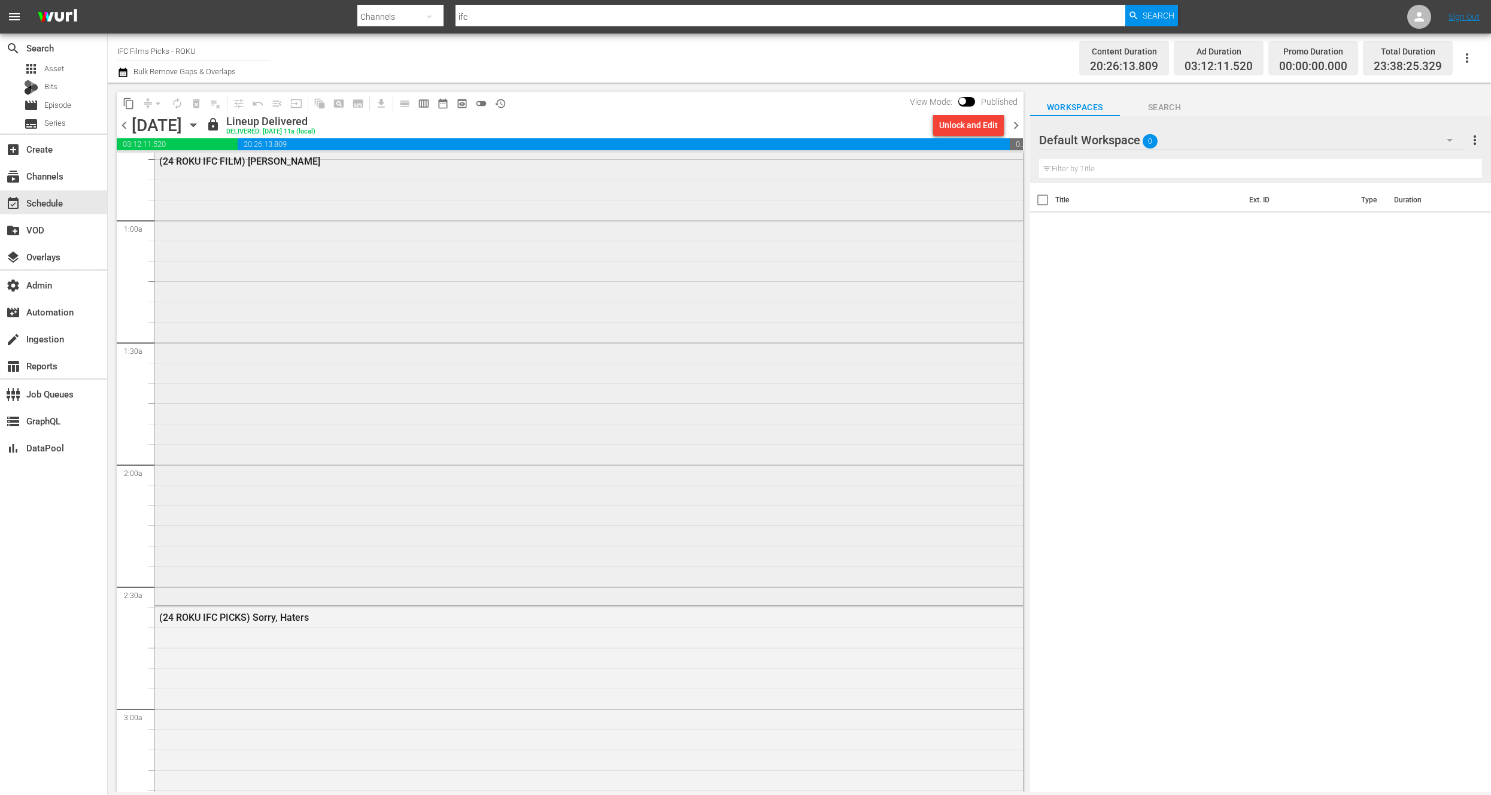
scroll to position [187, 0]
click at [331, 419] on div "(24 ROKU IFC FILM) [PERSON_NAME]" at bounding box center [589, 366] width 868 height 452
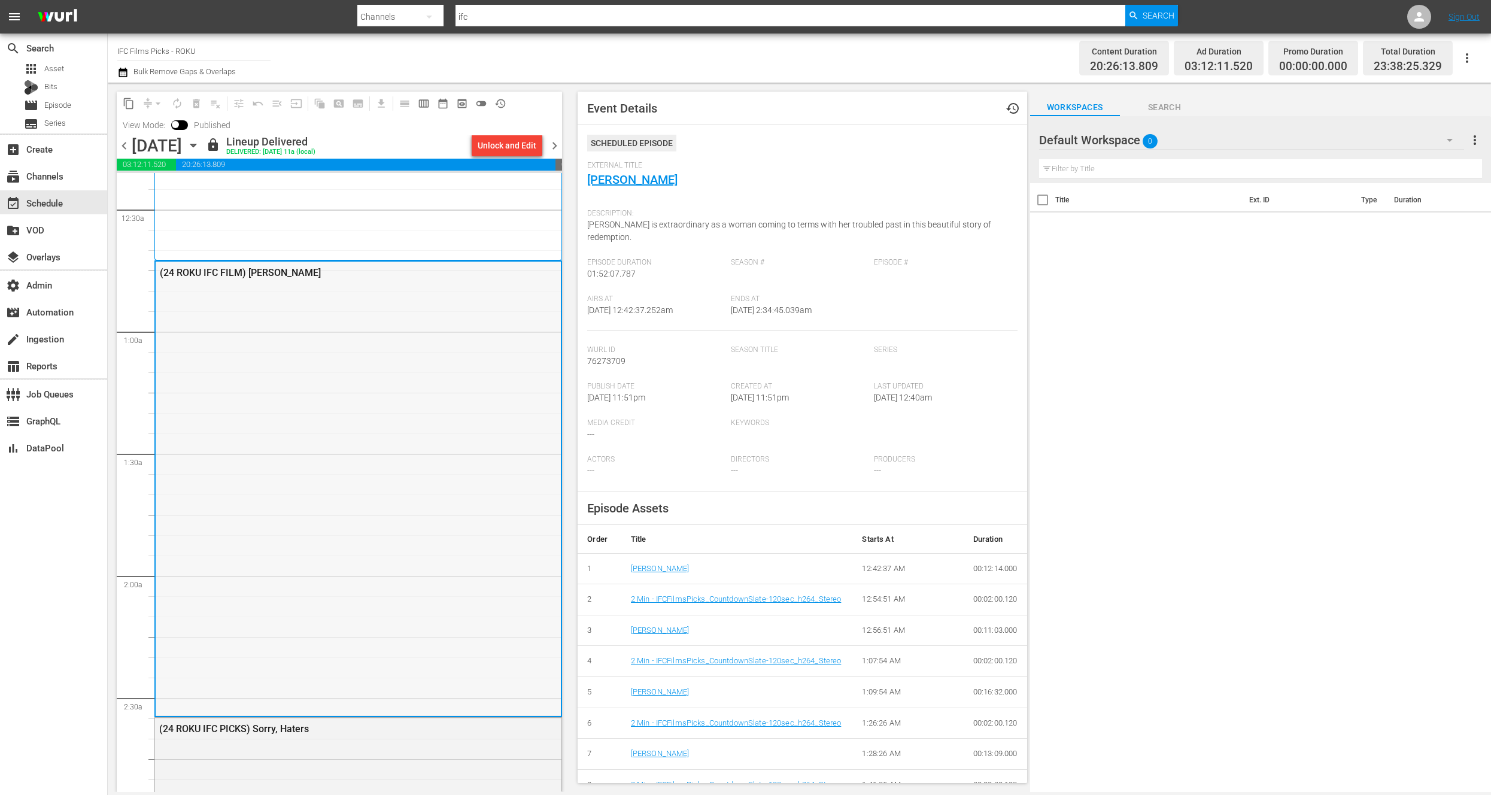
scroll to position [87, 0]
click at [209, 494] on div "(24 ROKU IFC FILM) [PERSON_NAME]" at bounding box center [358, 486] width 405 height 452
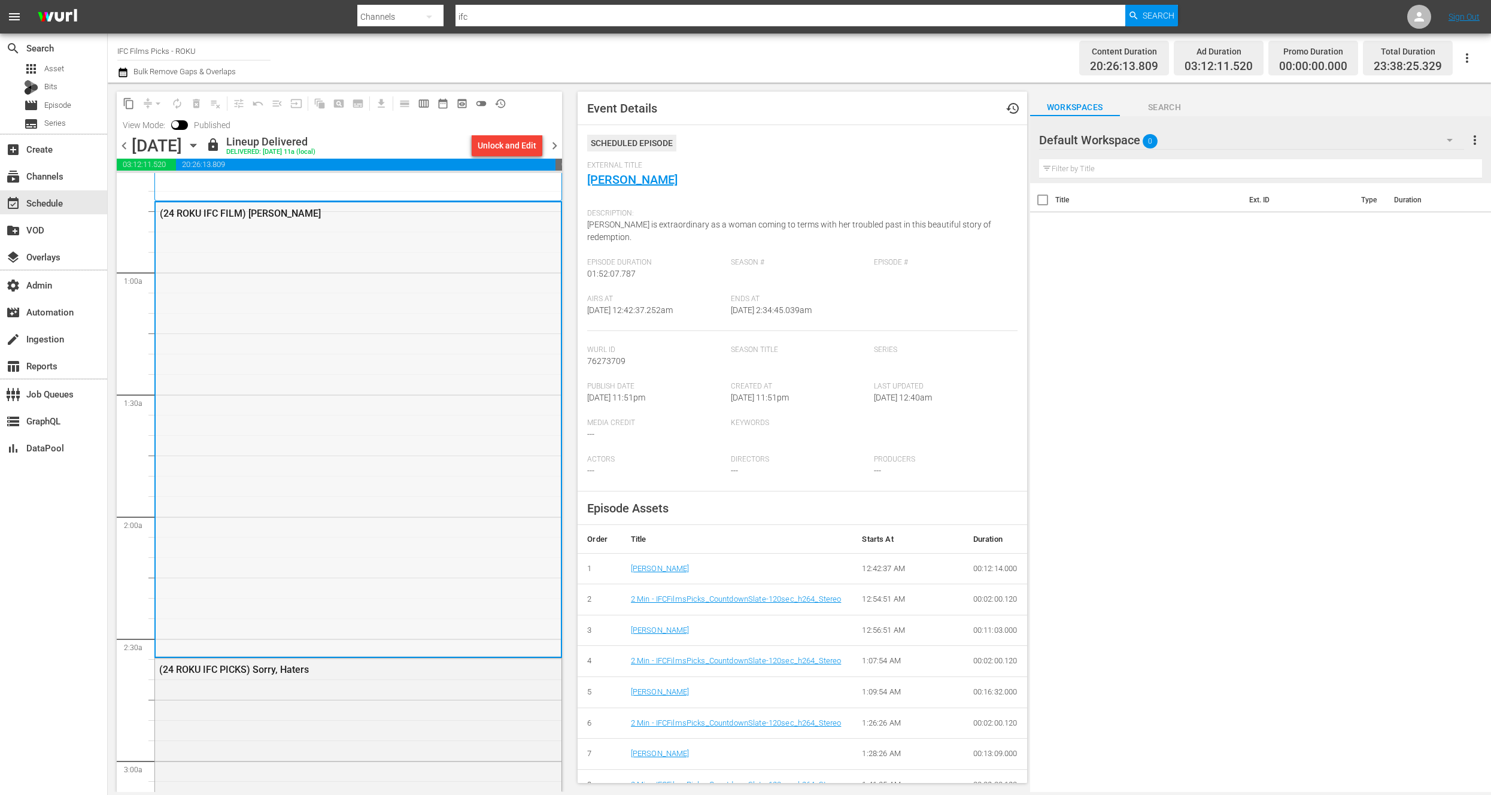
scroll to position [148, 0]
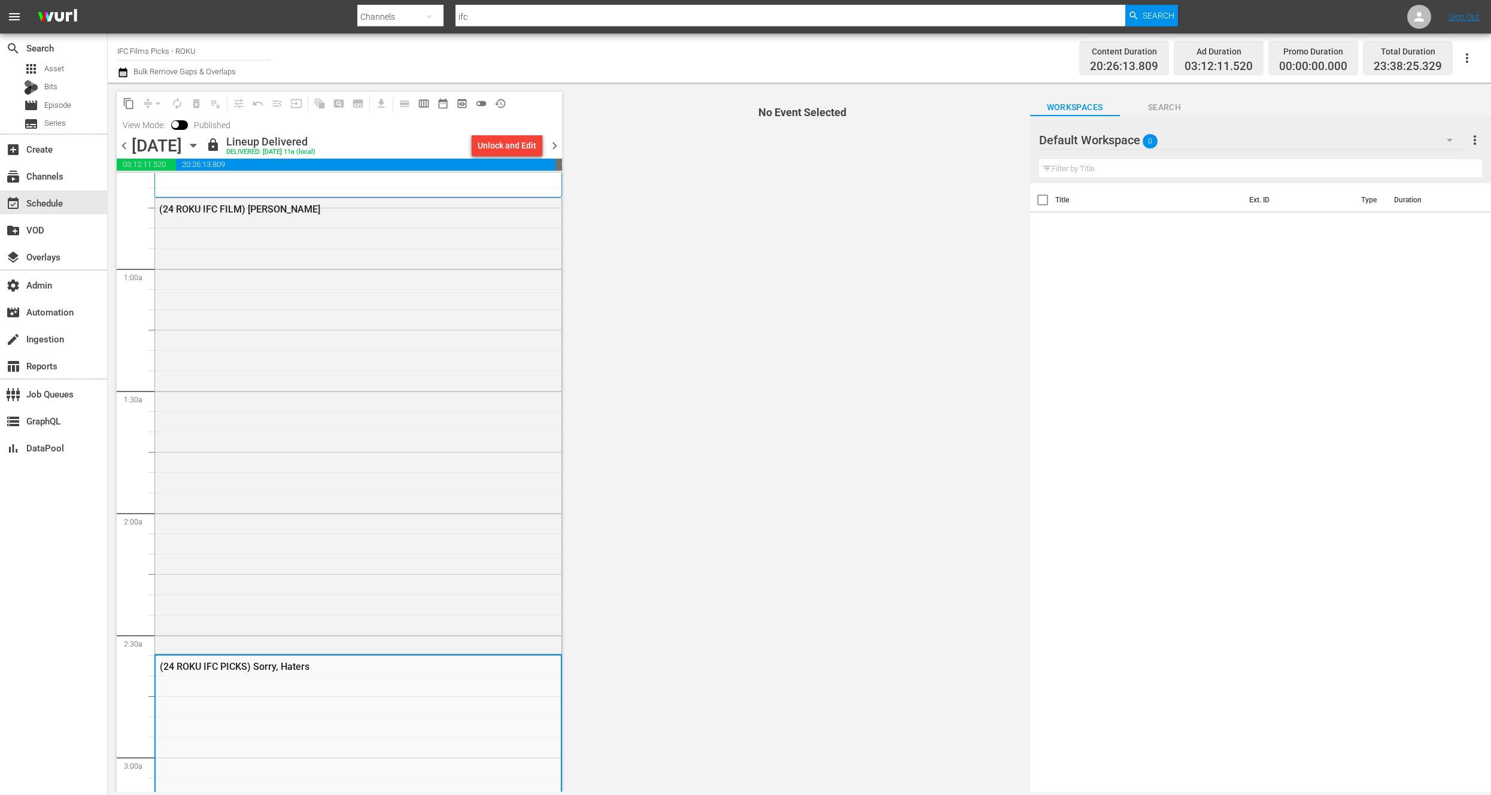
click at [307, 591] on div "(24 ROKU IFC FILM) [PERSON_NAME]" at bounding box center [358, 424] width 406 height 452
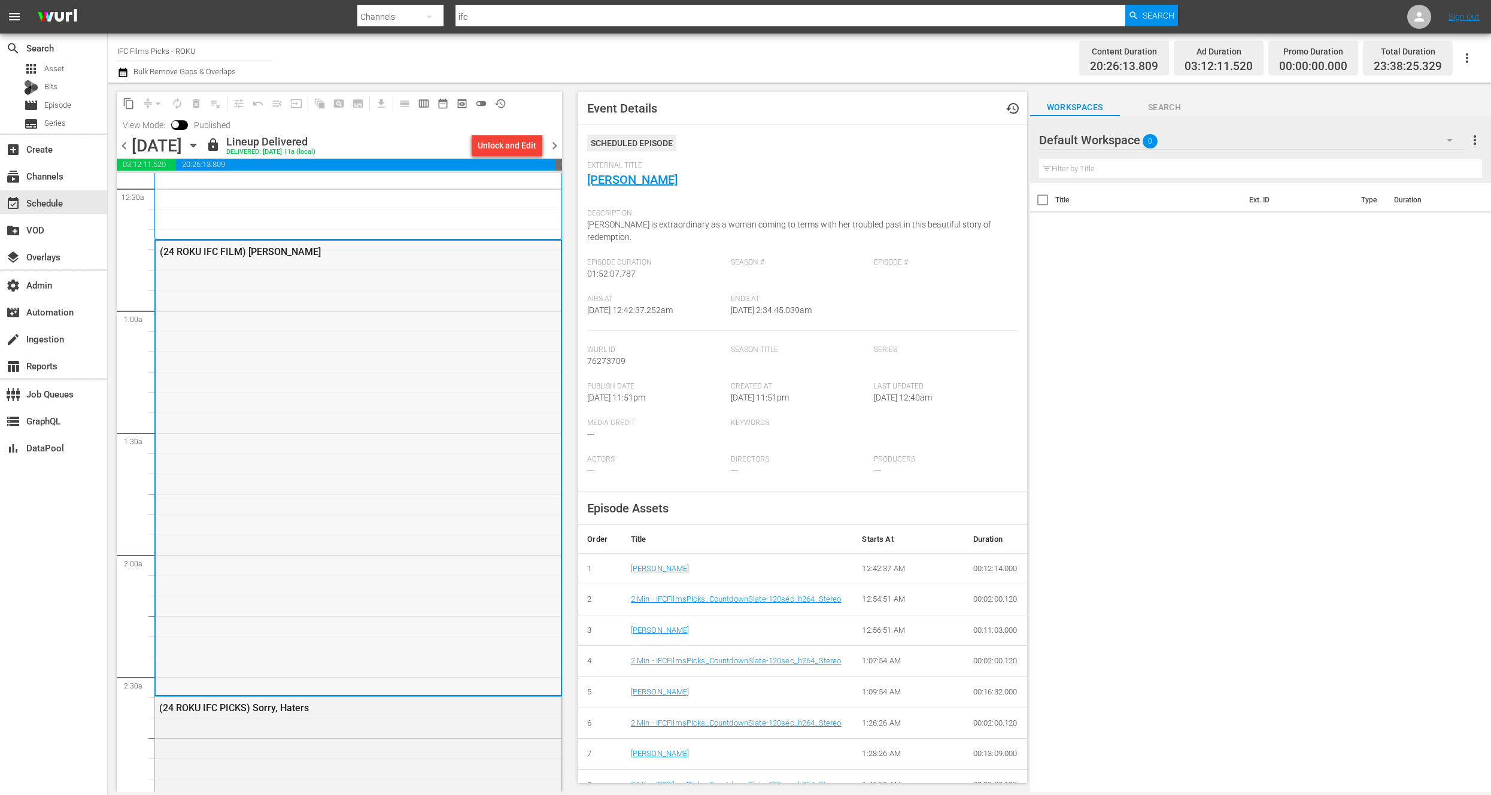
scroll to position [156, 0]
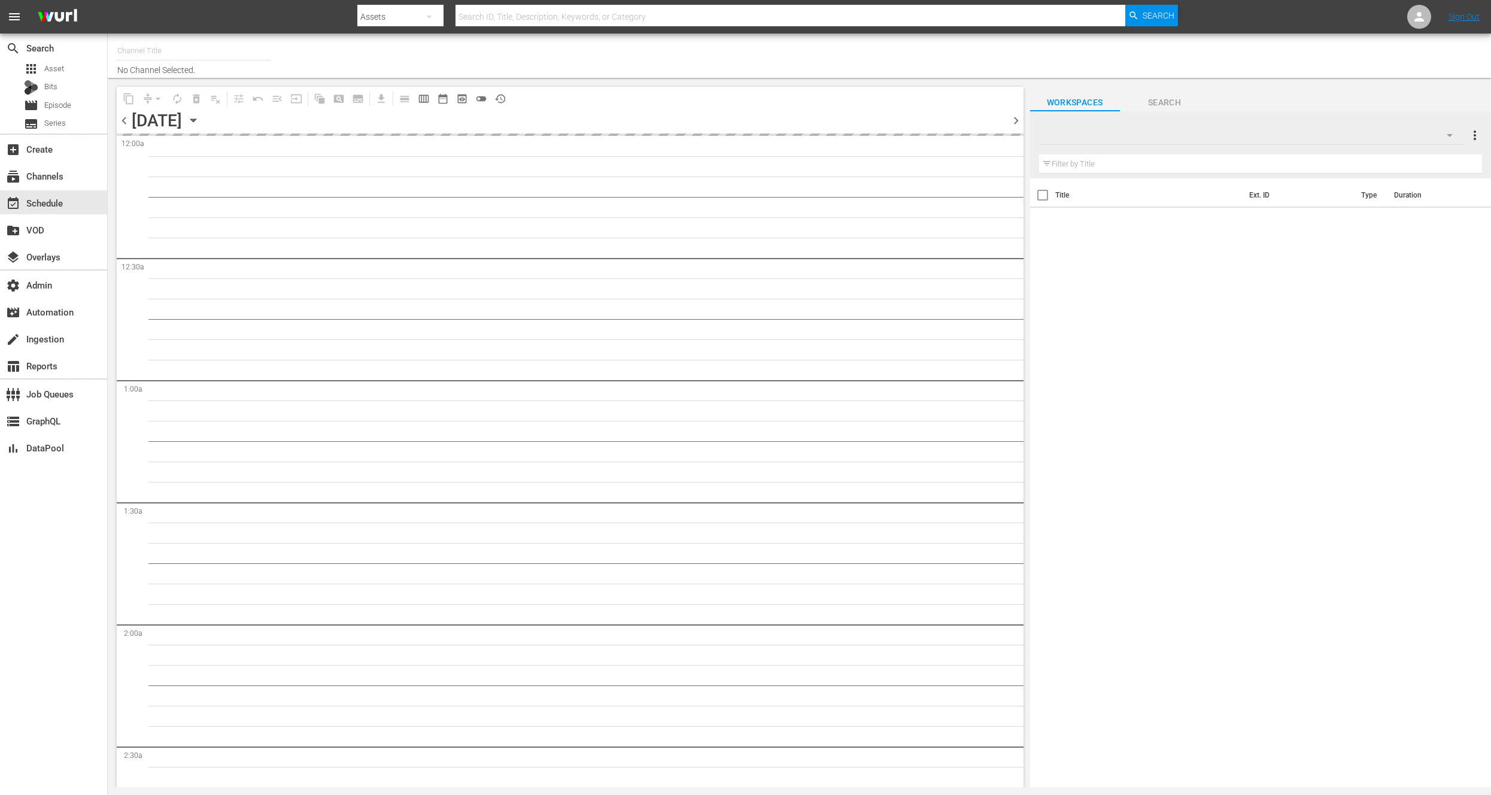
type input "IFC Films Picks - ROKU (563)"
